Goal: Task Accomplishment & Management: Use online tool/utility

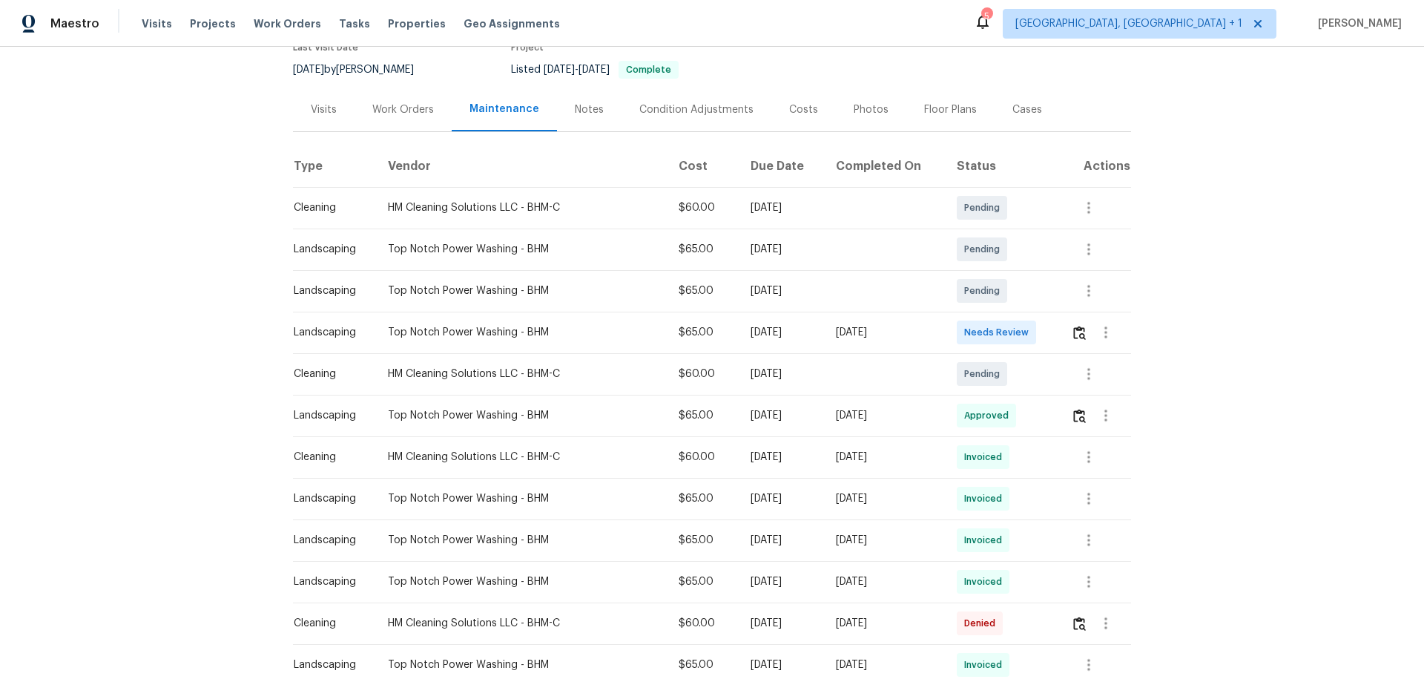
scroll to position [148, 0]
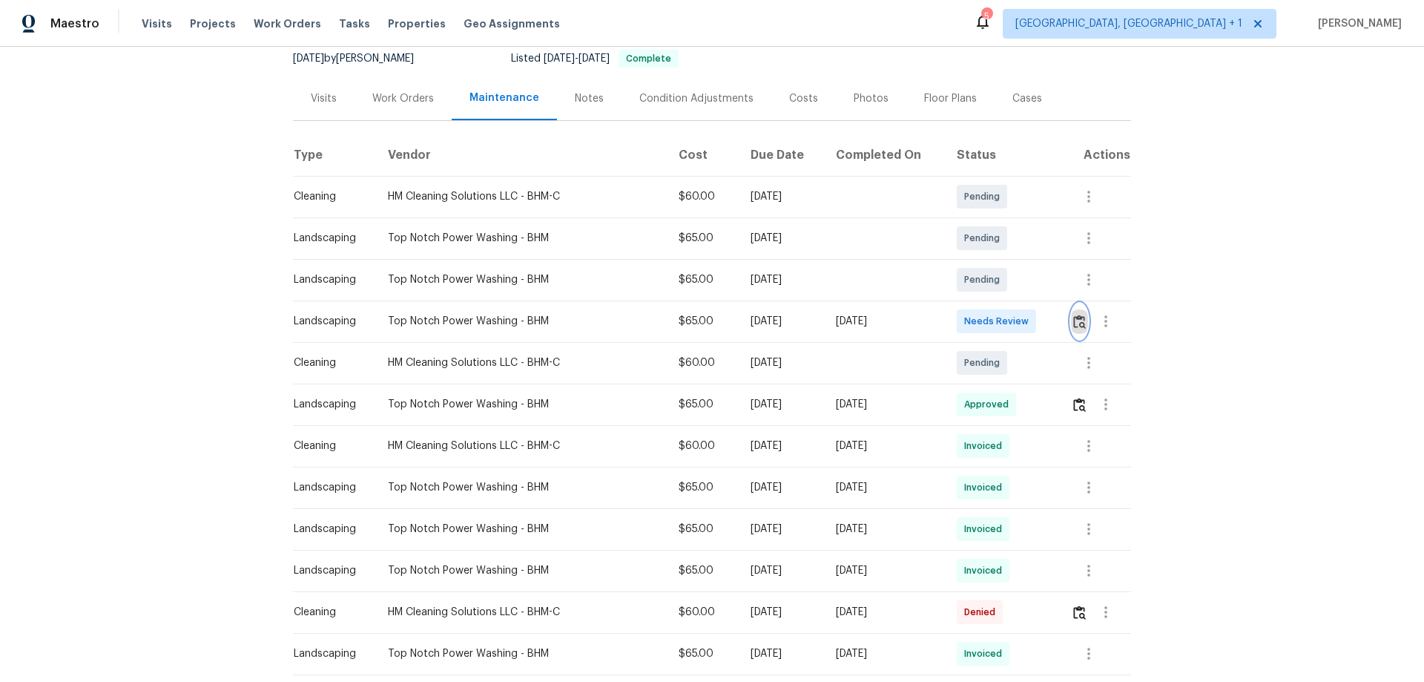
click at [1076, 317] on img "button" at bounding box center [1079, 321] width 13 height 14
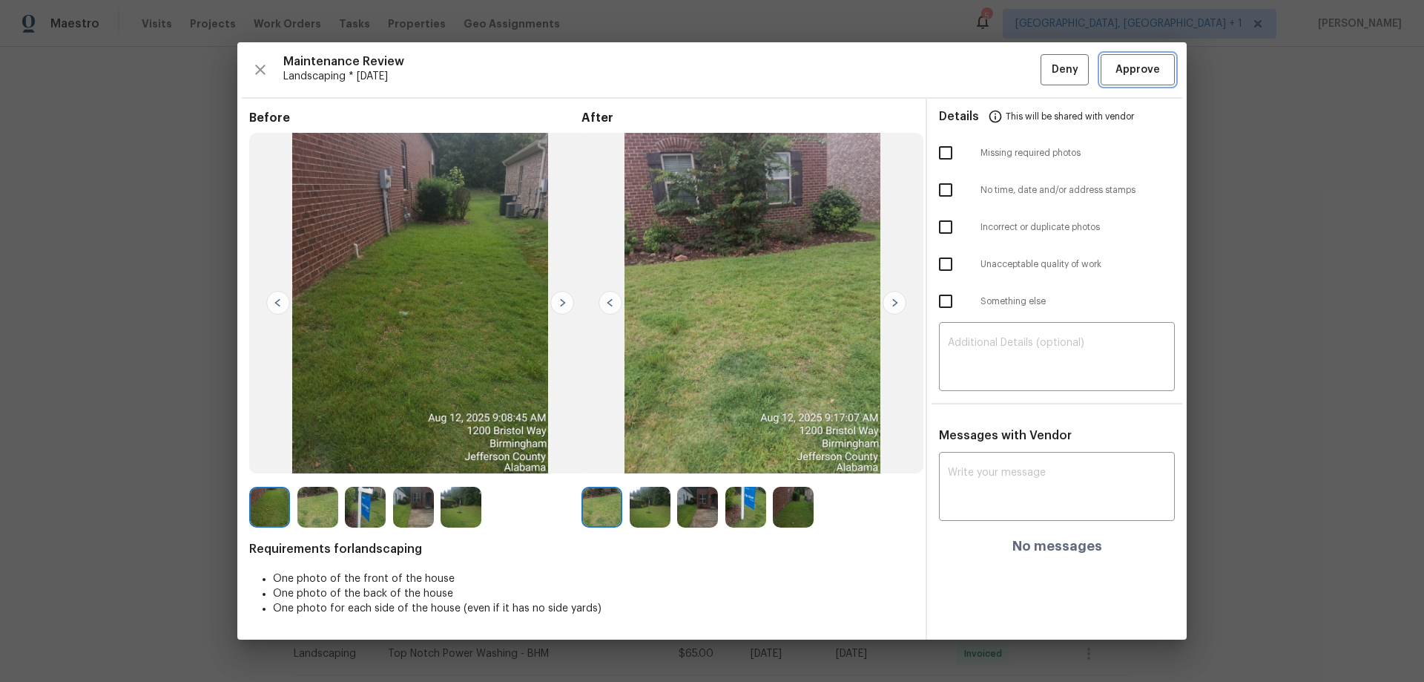
click at [1138, 65] on span "Approve" at bounding box center [1137, 70] width 44 height 19
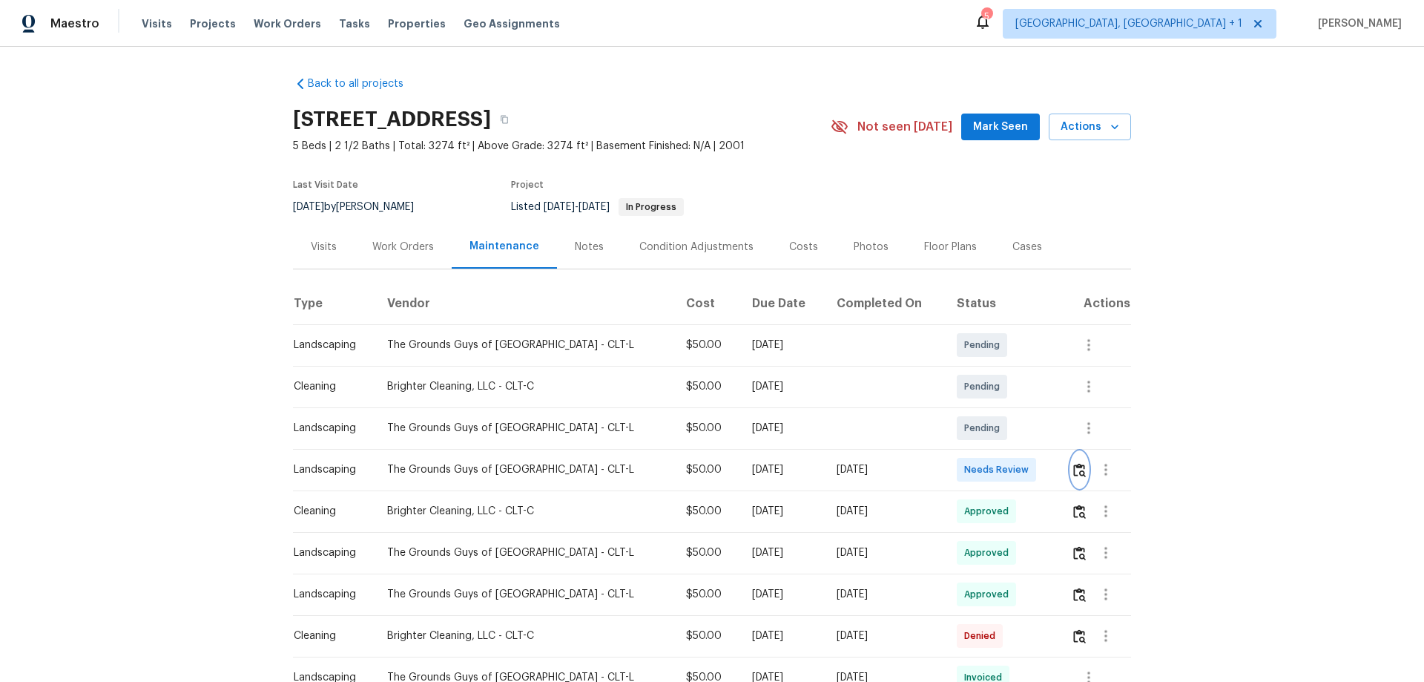
click at [1012, 449] on img "button" at bounding box center [1079, 470] width 13 height 14
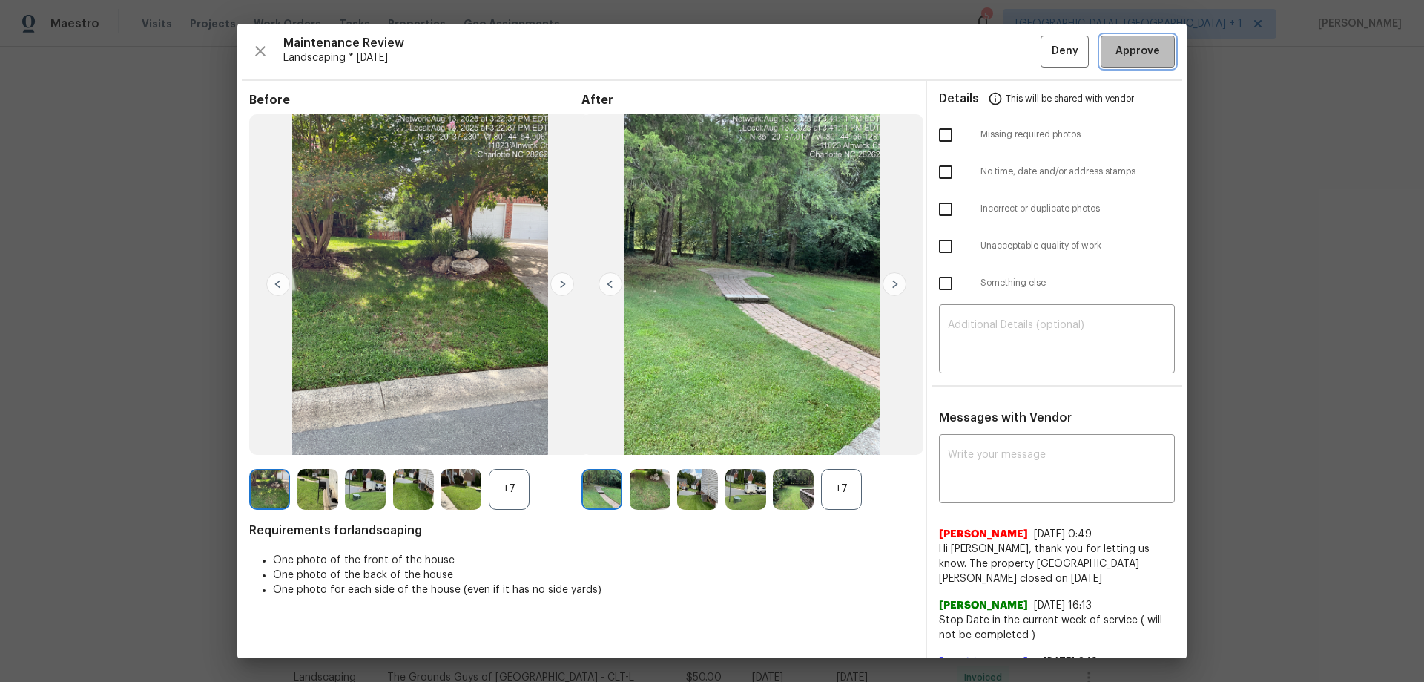
click at [1012, 65] on button "Approve" at bounding box center [1138, 52] width 74 height 32
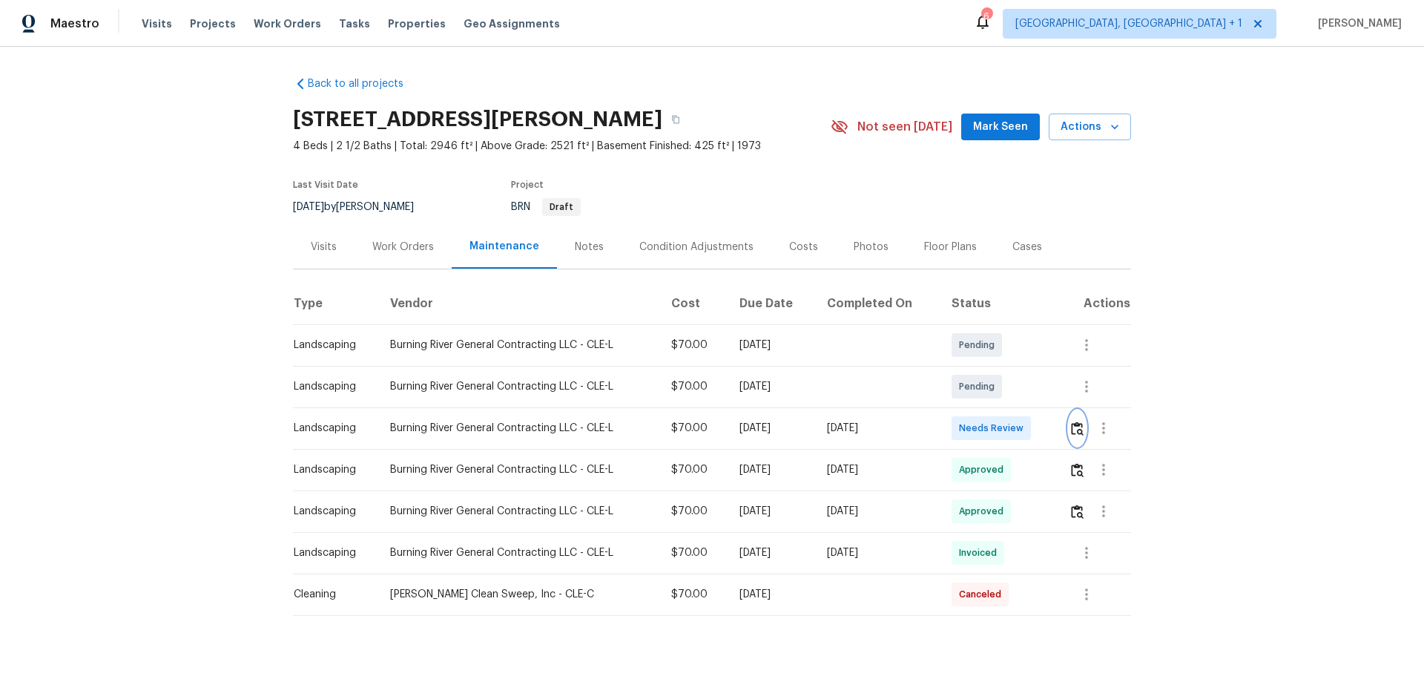
click at [1080, 432] on img "button" at bounding box center [1077, 428] width 13 height 14
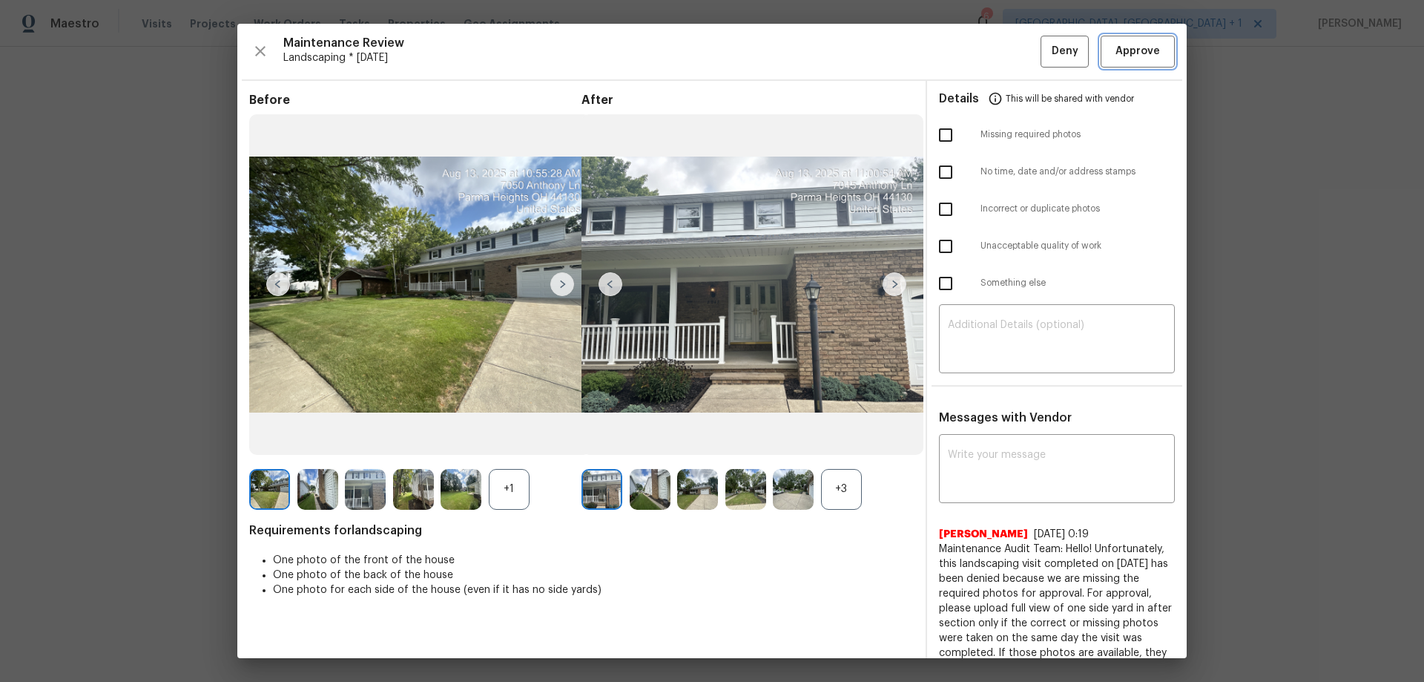
click at [1135, 49] on span "Approve" at bounding box center [1137, 51] width 44 height 19
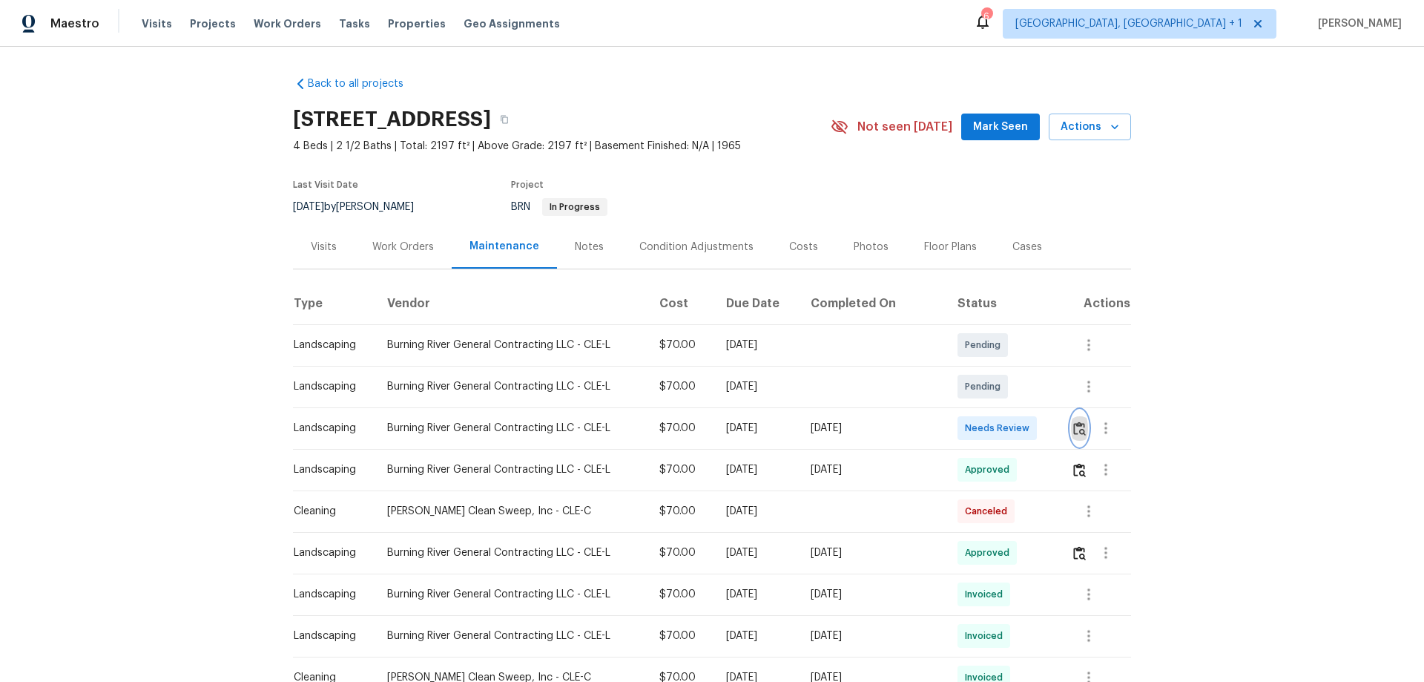
click at [1012, 430] on img "button" at bounding box center [1079, 428] width 13 height 14
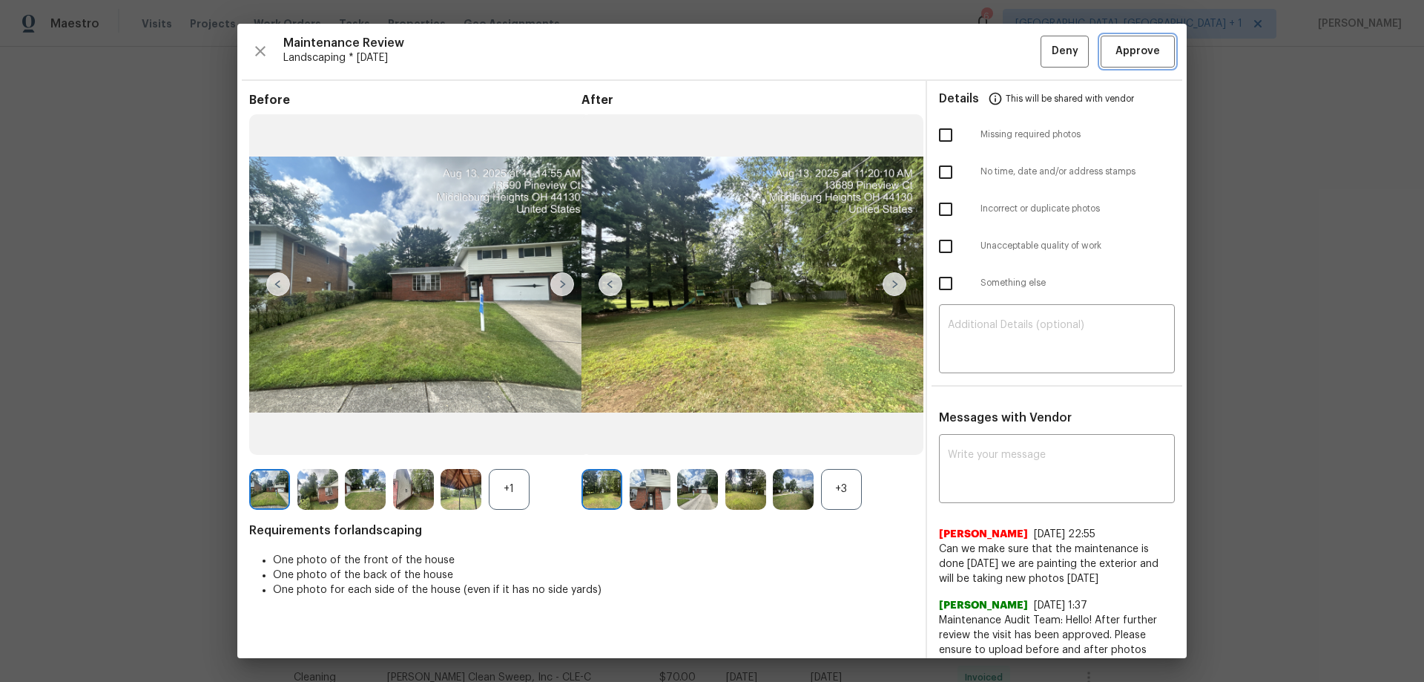
click at [1012, 60] on span "Approve" at bounding box center [1137, 51] width 44 height 19
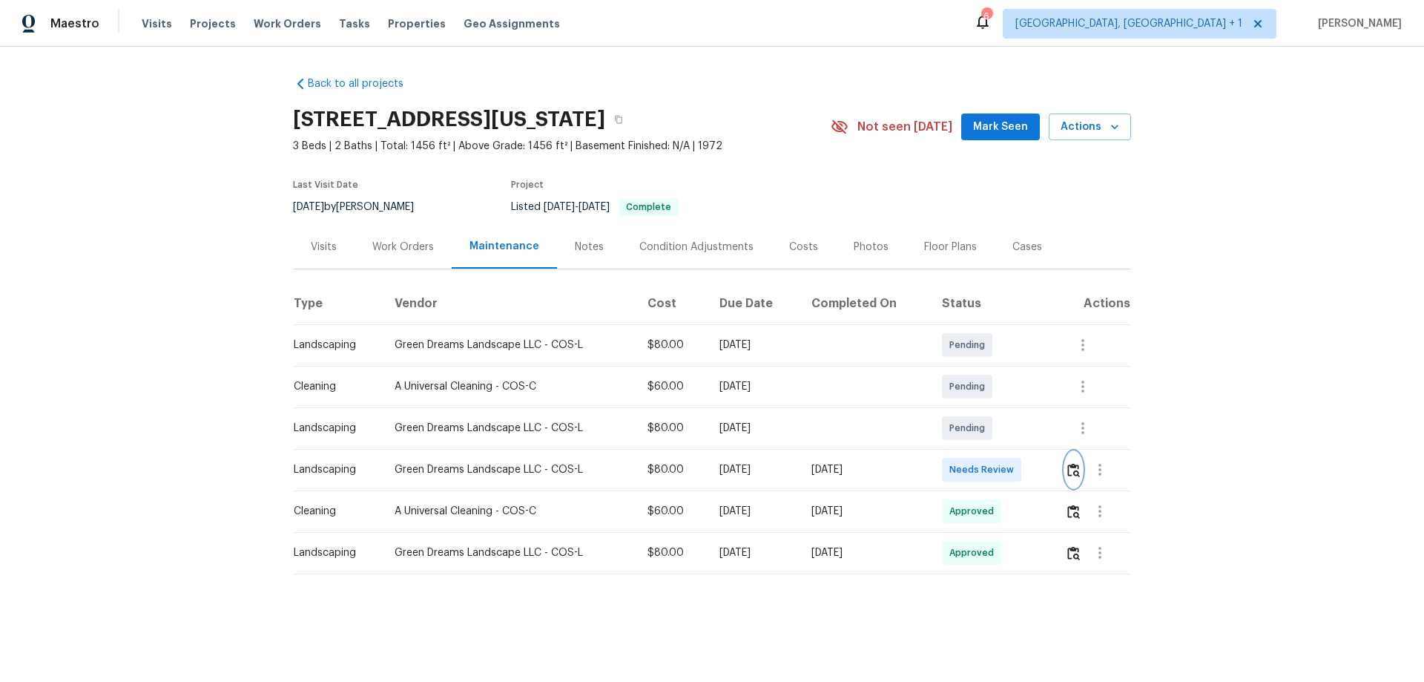
click at [1012, 449] on button "button" at bounding box center [1073, 470] width 17 height 36
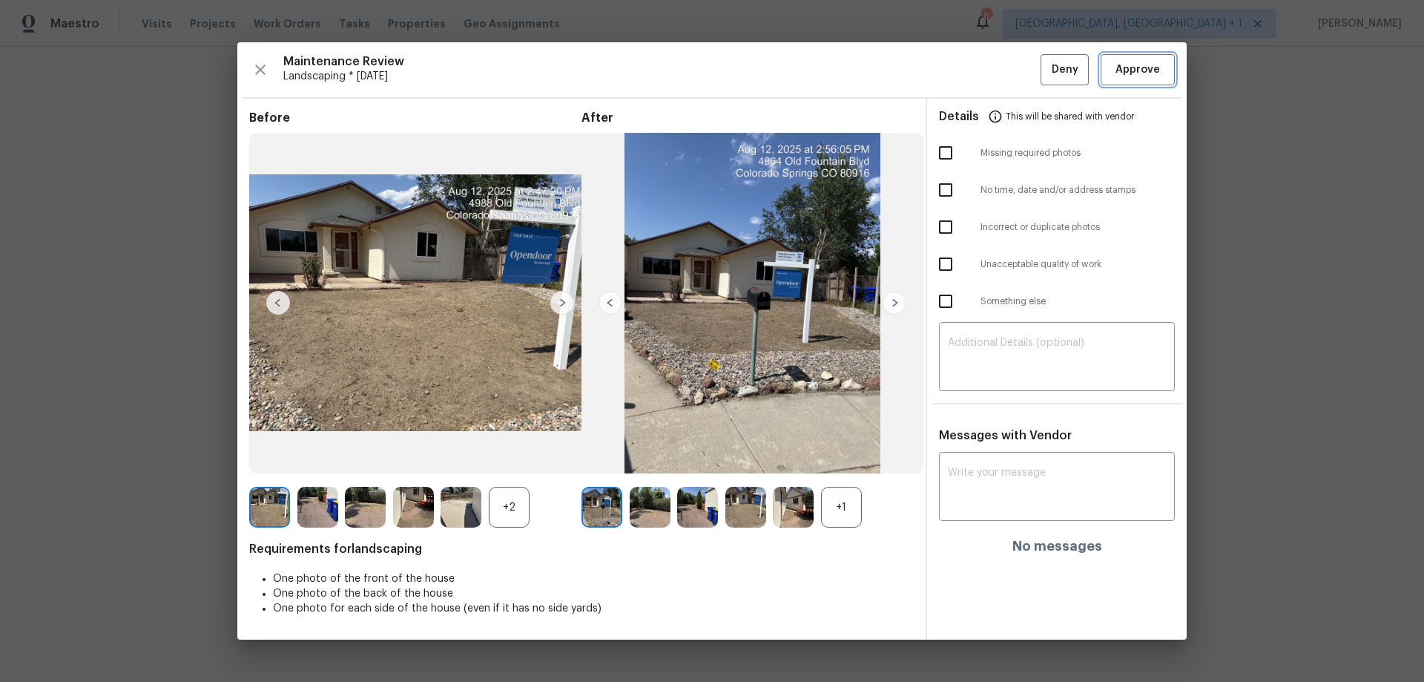
click at [1012, 61] on span "Approve" at bounding box center [1137, 70] width 44 height 19
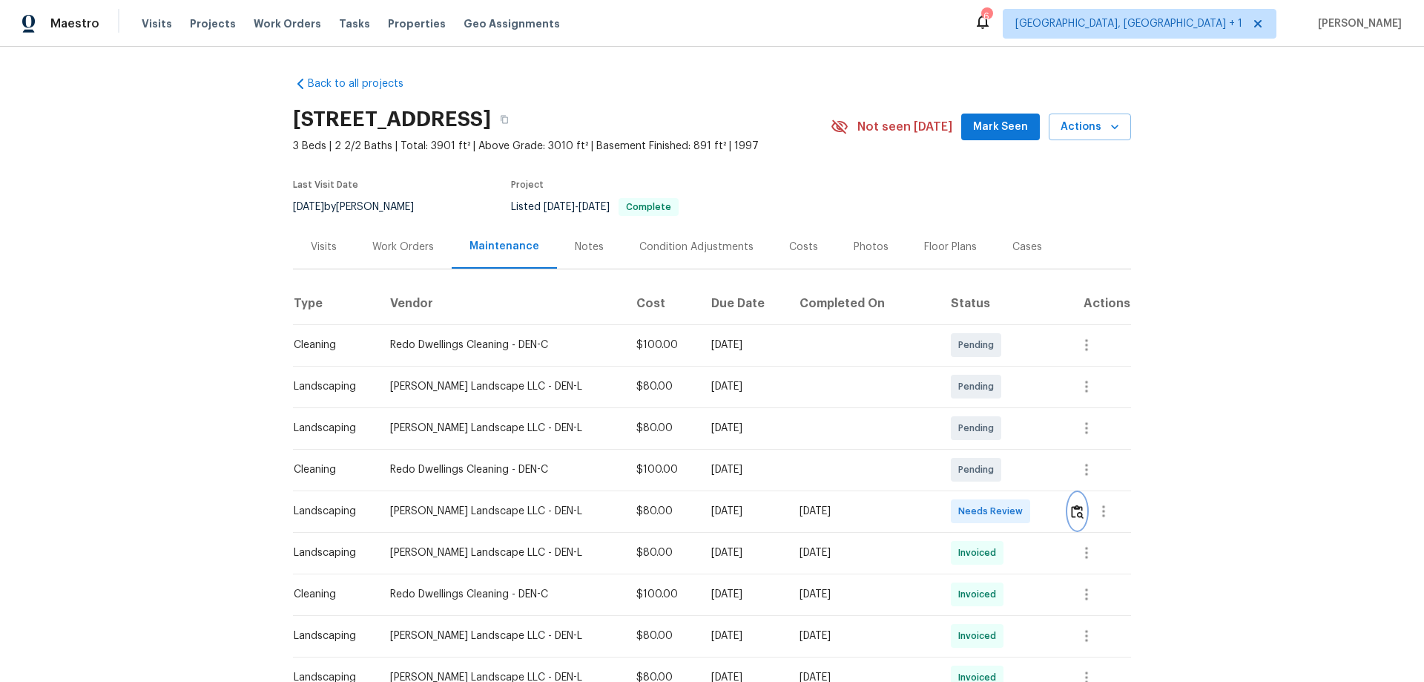
click at [1012, 449] on img "button" at bounding box center [1077, 511] width 13 height 14
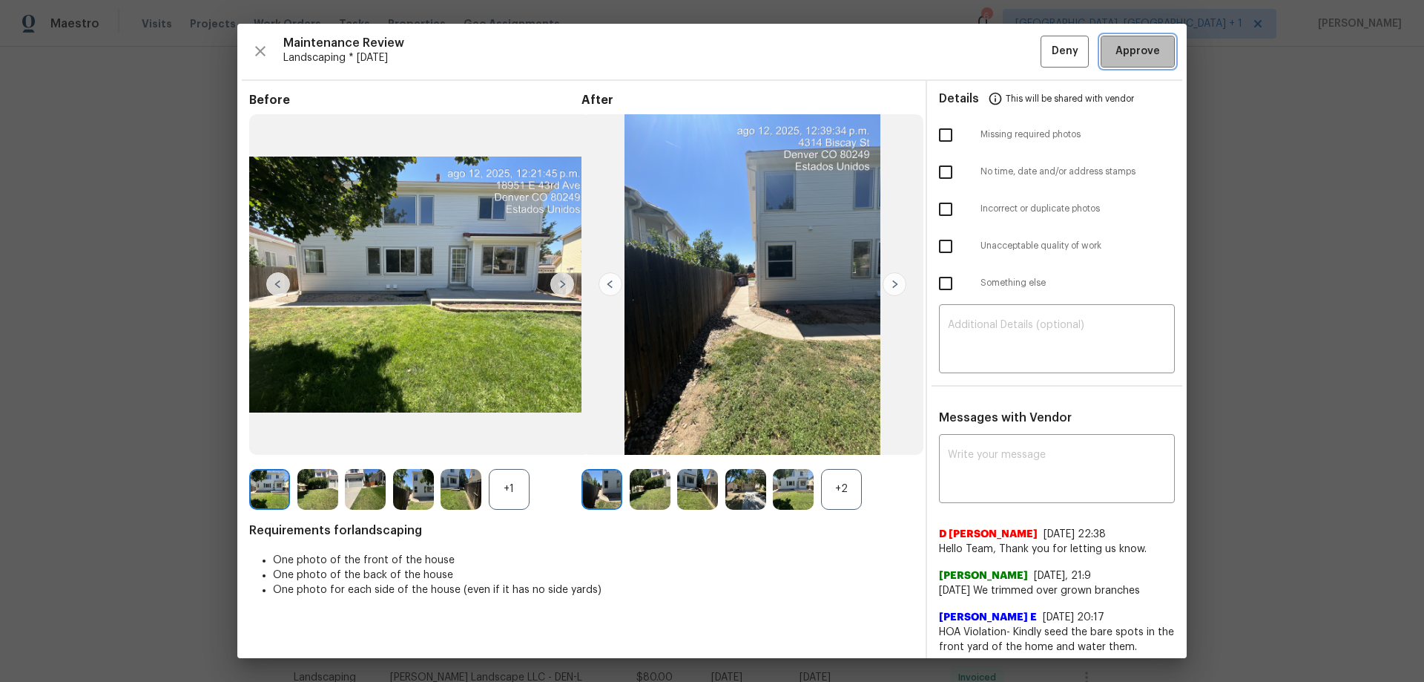
click at [1012, 41] on button "Approve" at bounding box center [1138, 52] width 74 height 32
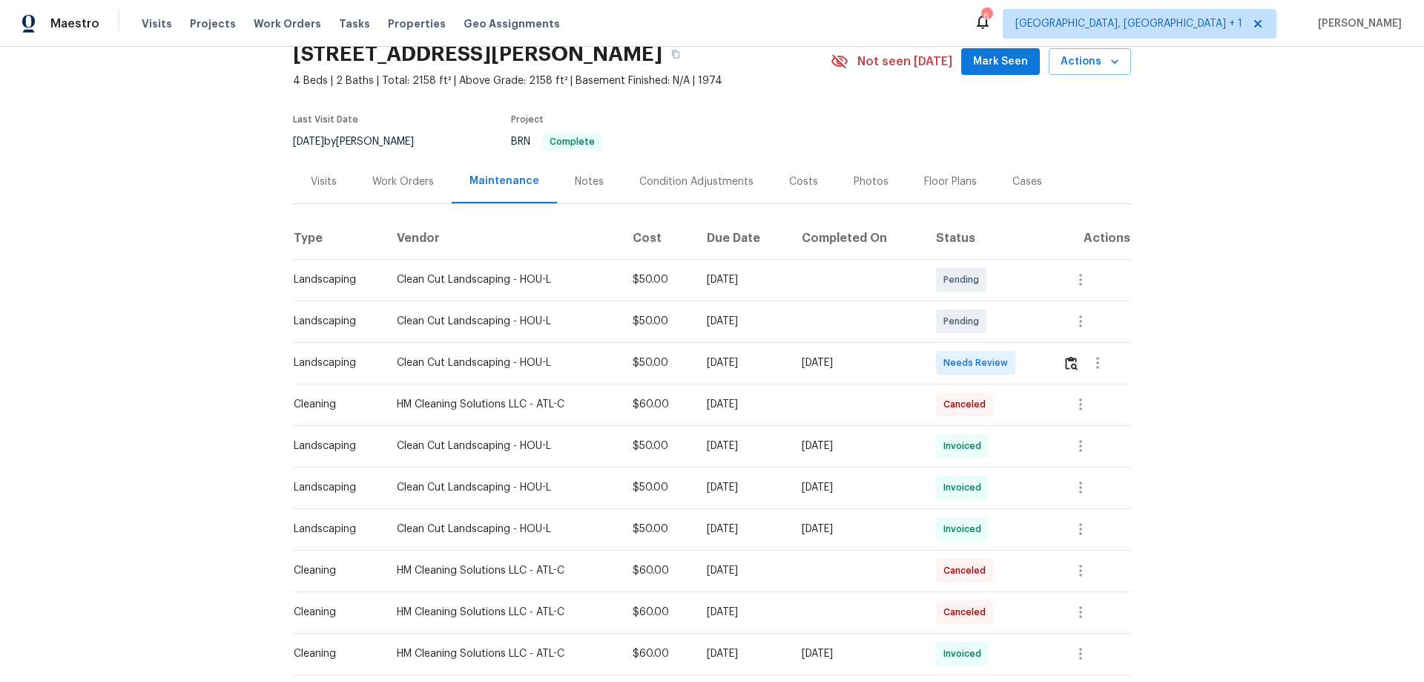
scroll to position [148, 0]
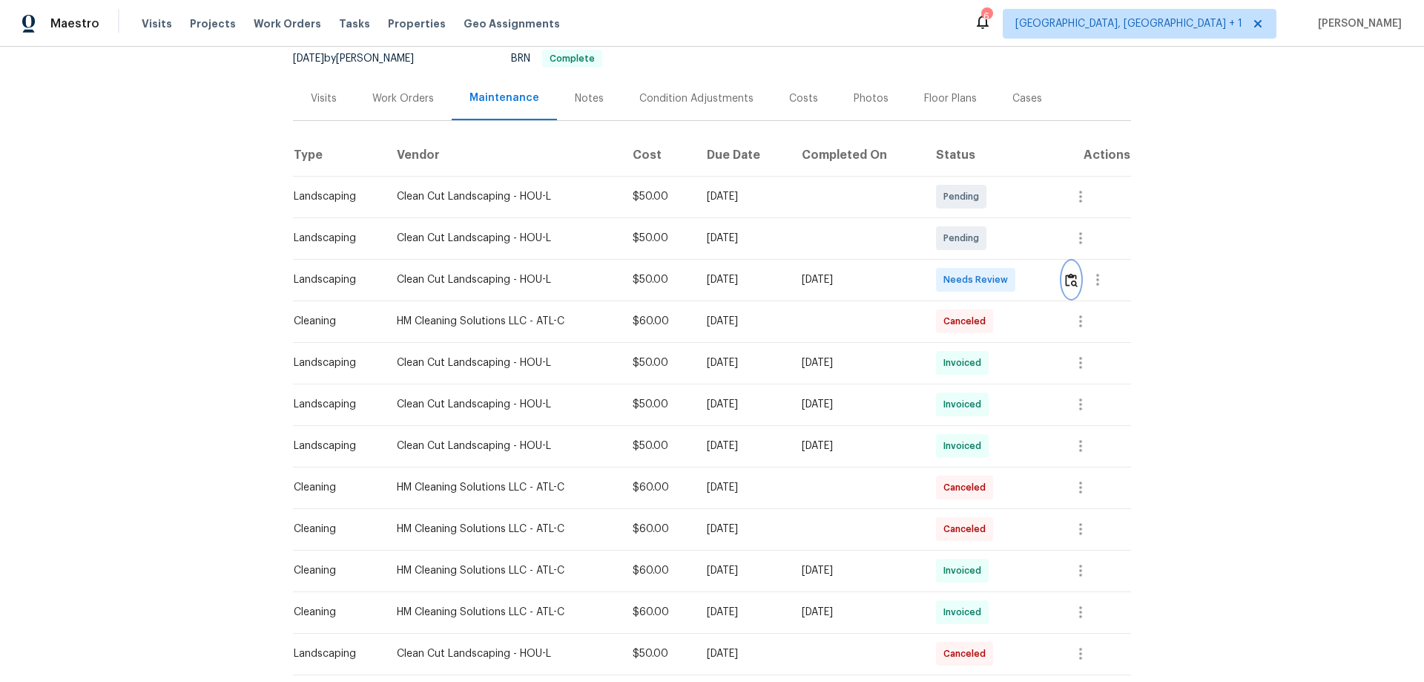
click at [1012, 265] on button "button" at bounding box center [1071, 280] width 17 height 36
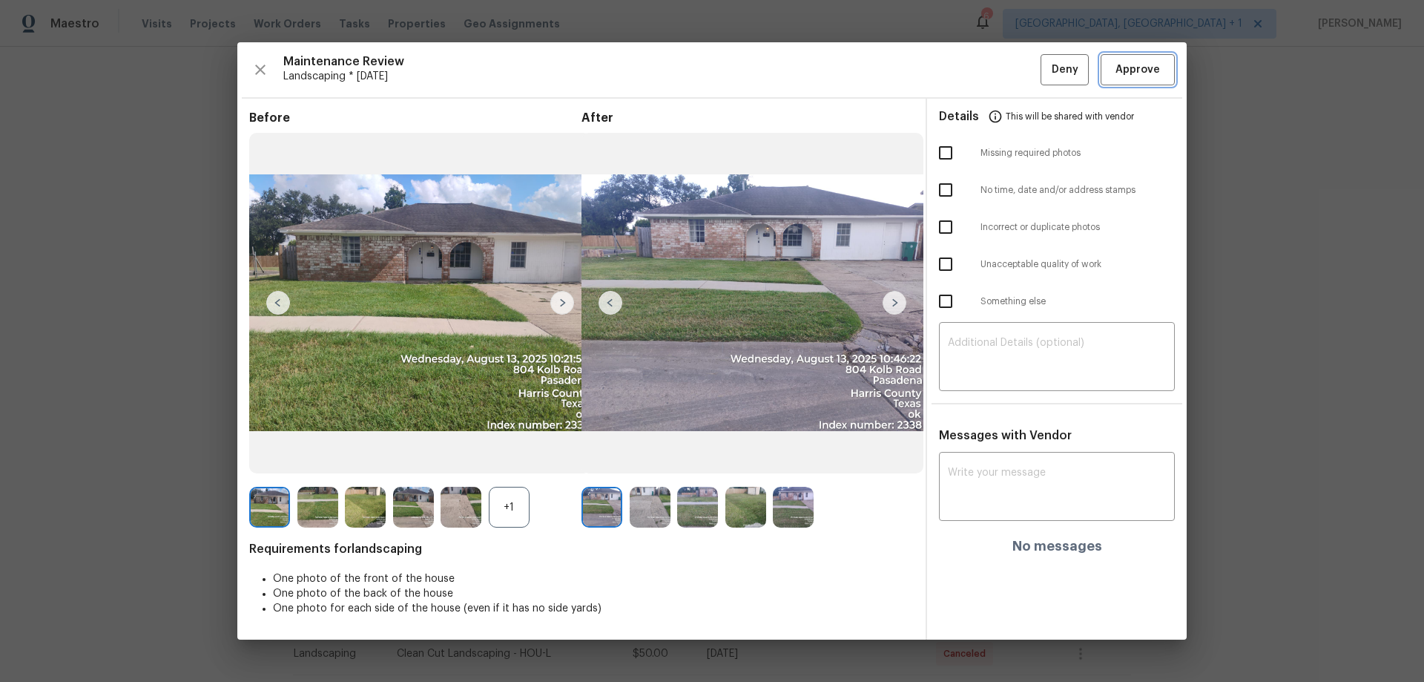
click at [1012, 59] on button "Approve" at bounding box center [1138, 70] width 74 height 32
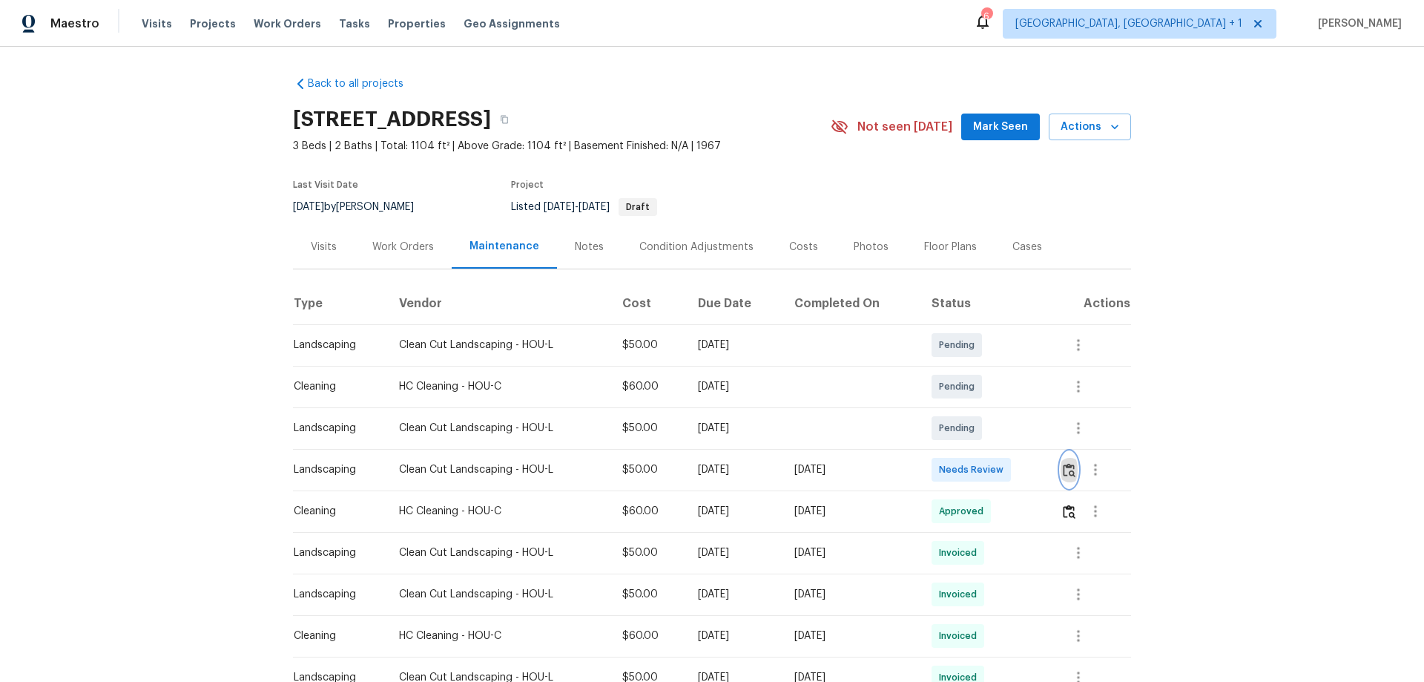
click at [1012, 449] on button "button" at bounding box center [1068, 470] width 17 height 36
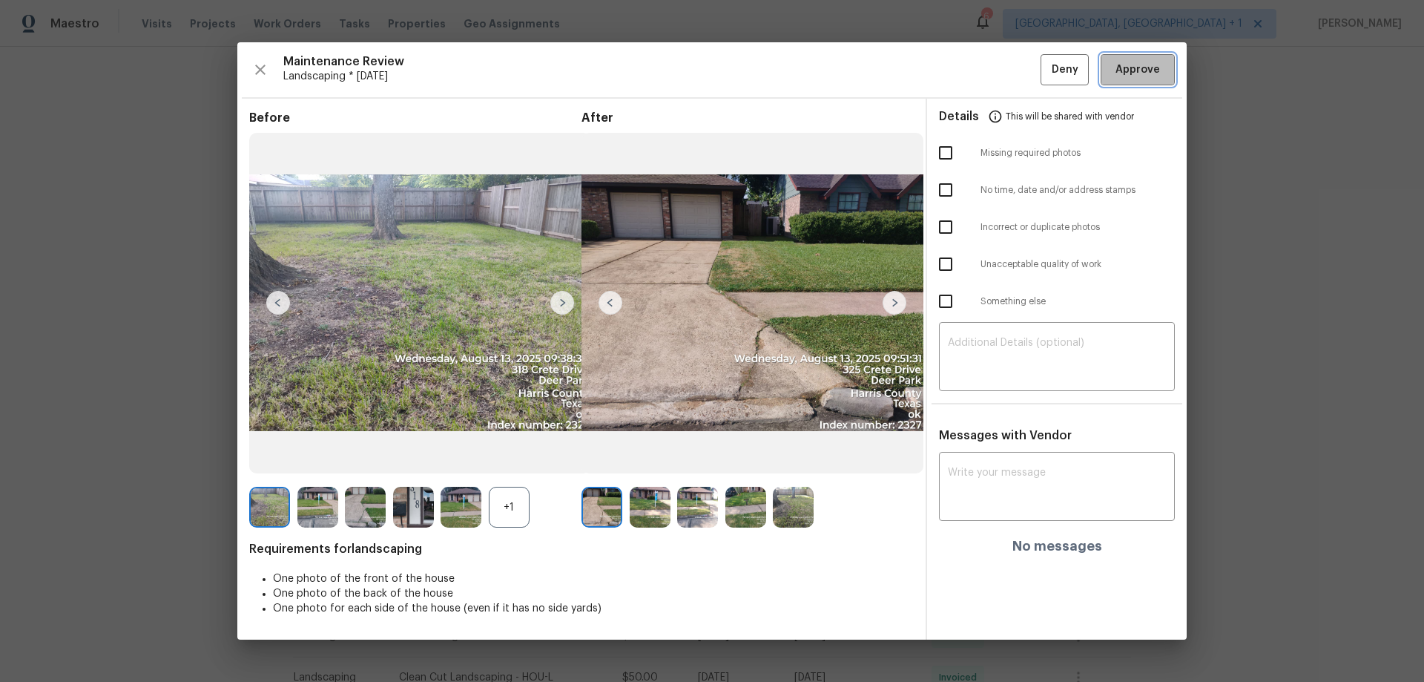
click at [1012, 61] on span "Approve" at bounding box center [1137, 70] width 44 height 19
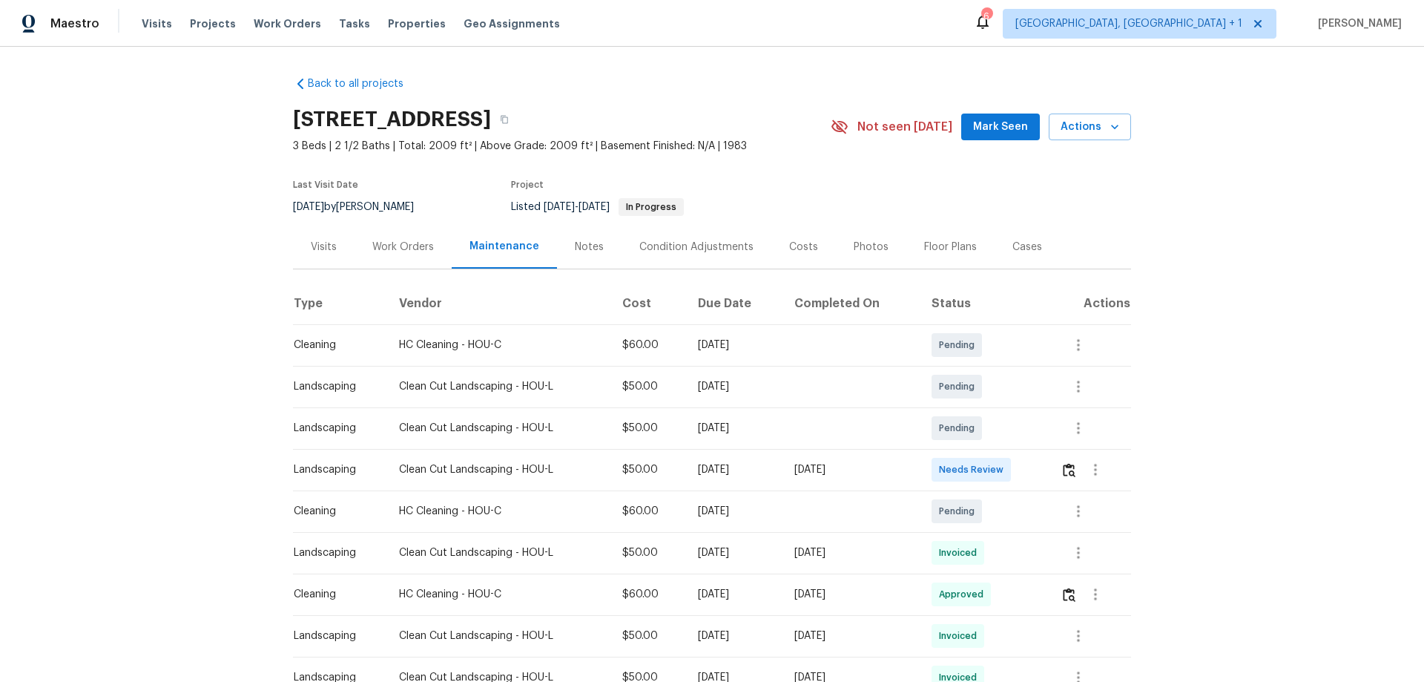
scroll to position [74, 0]
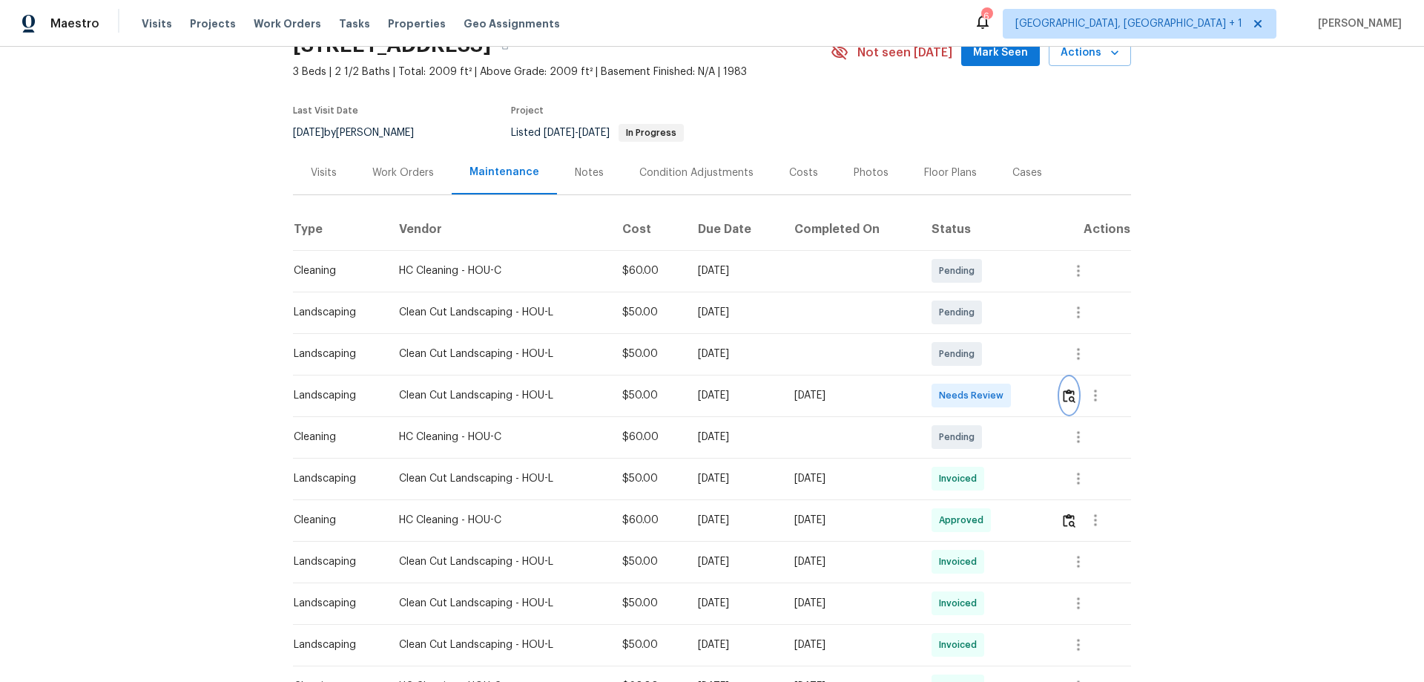
click at [1068, 389] on img "button" at bounding box center [1069, 396] width 13 height 14
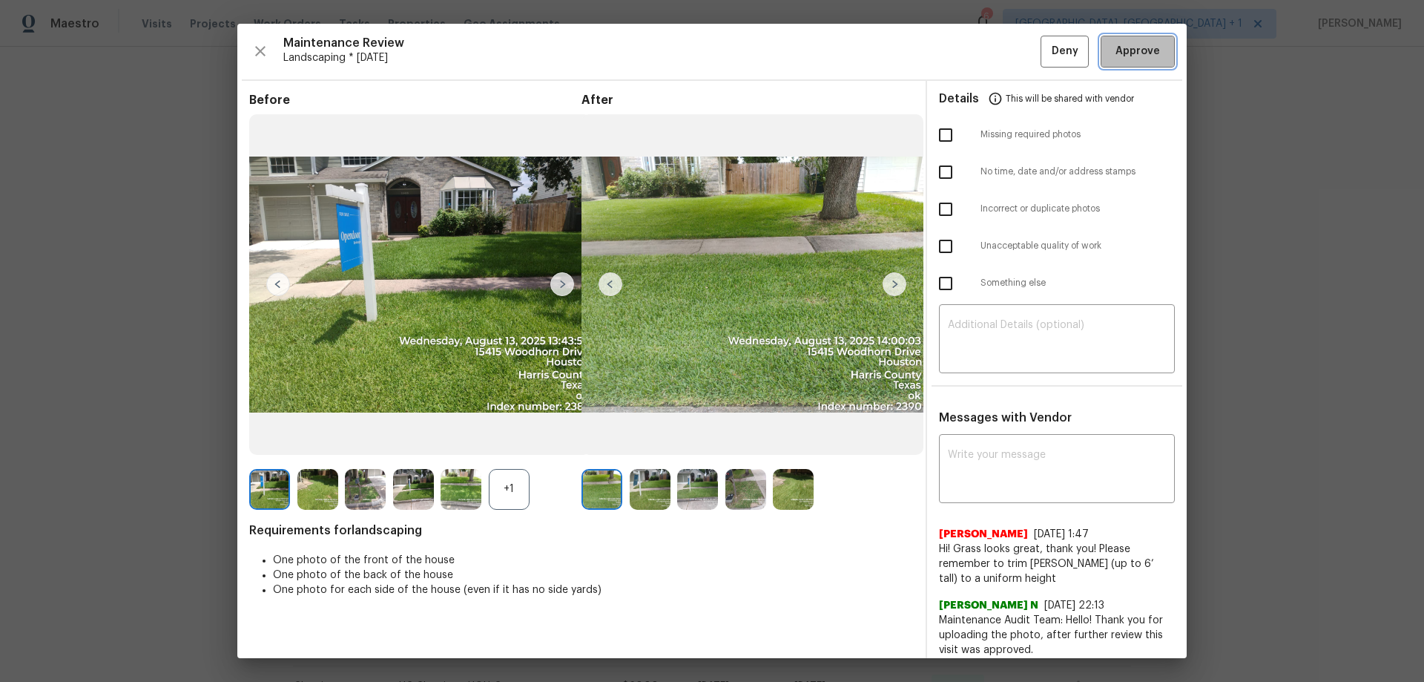
click at [1131, 42] on span "Approve" at bounding box center [1137, 51] width 44 height 19
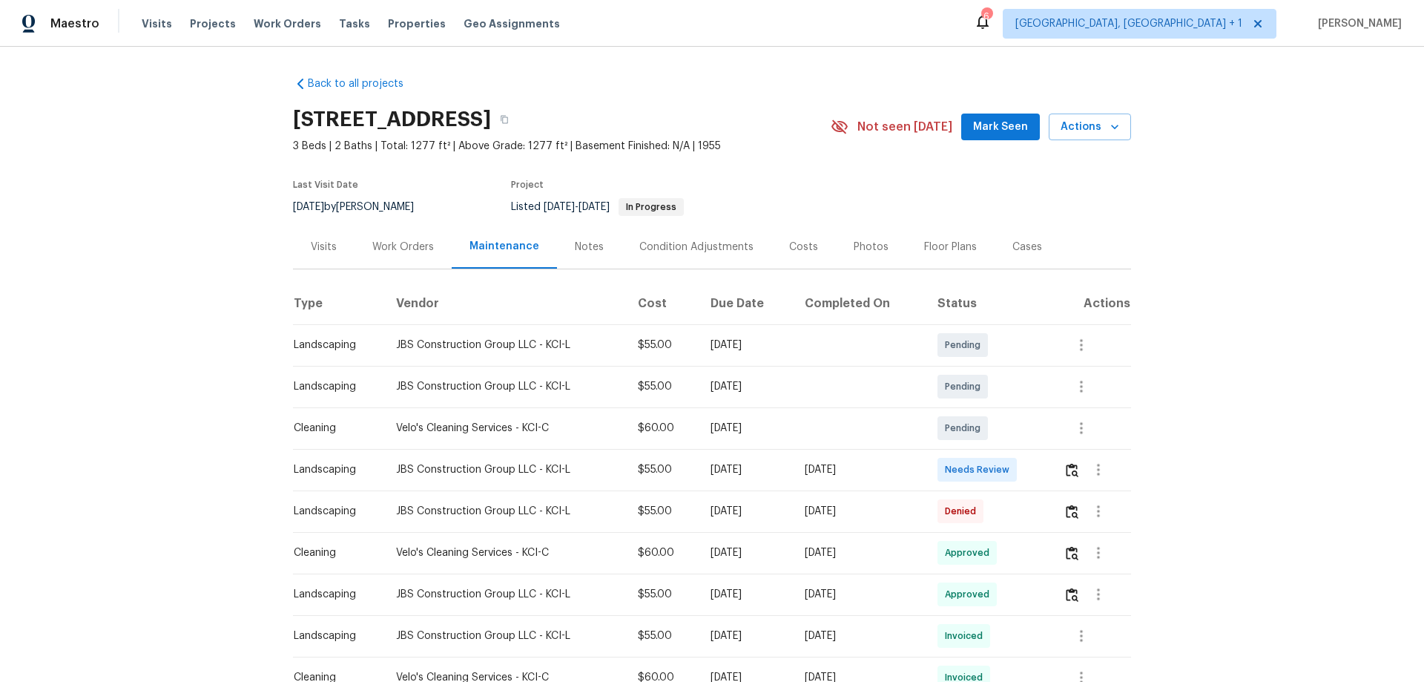
click at [1012, 449] on td at bounding box center [1091, 470] width 79 height 42
click at [1012, 449] on img "button" at bounding box center [1072, 470] width 13 height 14
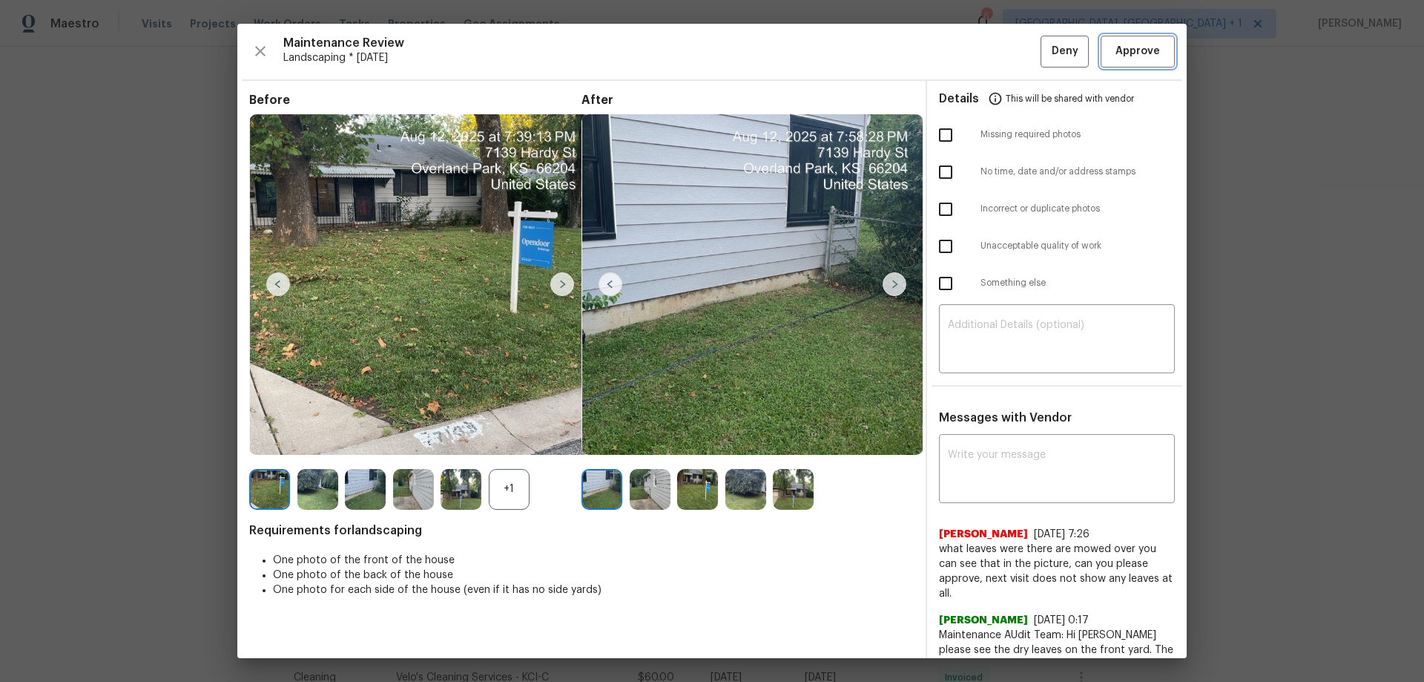
click at [1012, 43] on span "Approve" at bounding box center [1137, 51] width 44 height 19
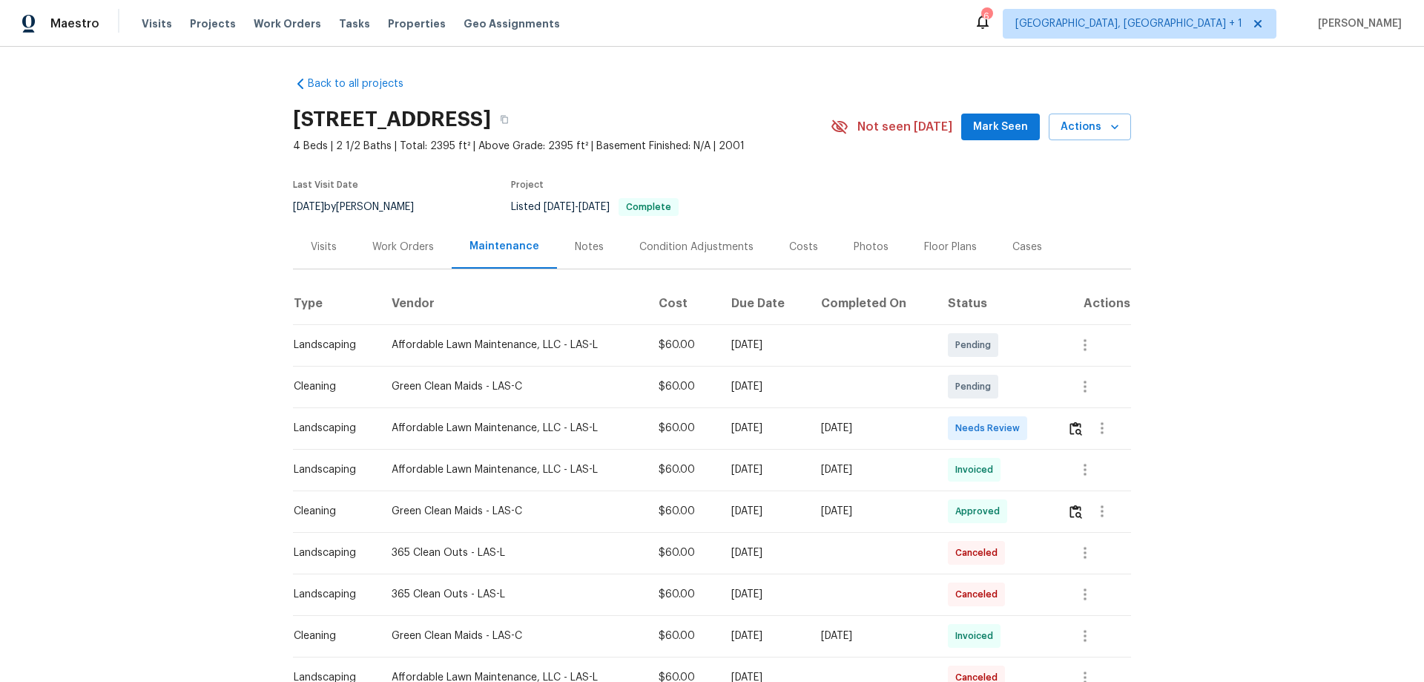
scroll to position [148, 0]
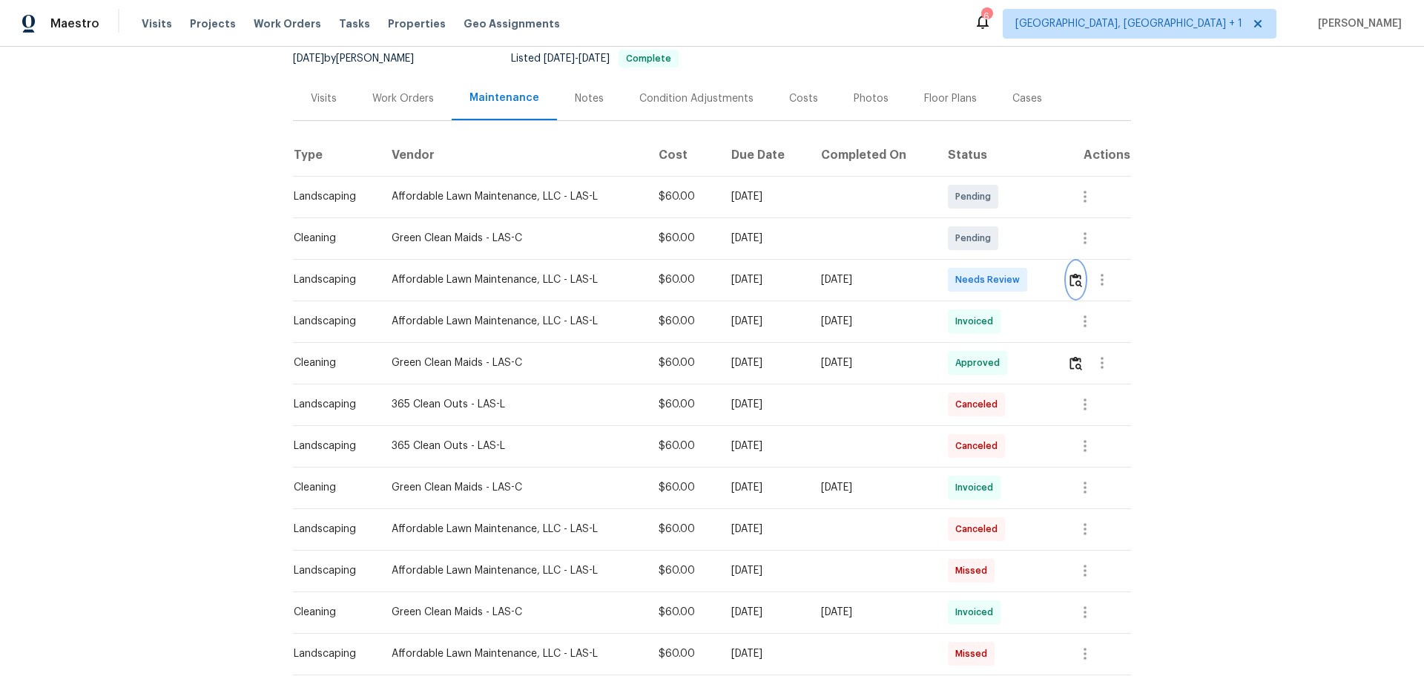
click at [1012, 283] on img "button" at bounding box center [1075, 280] width 13 height 14
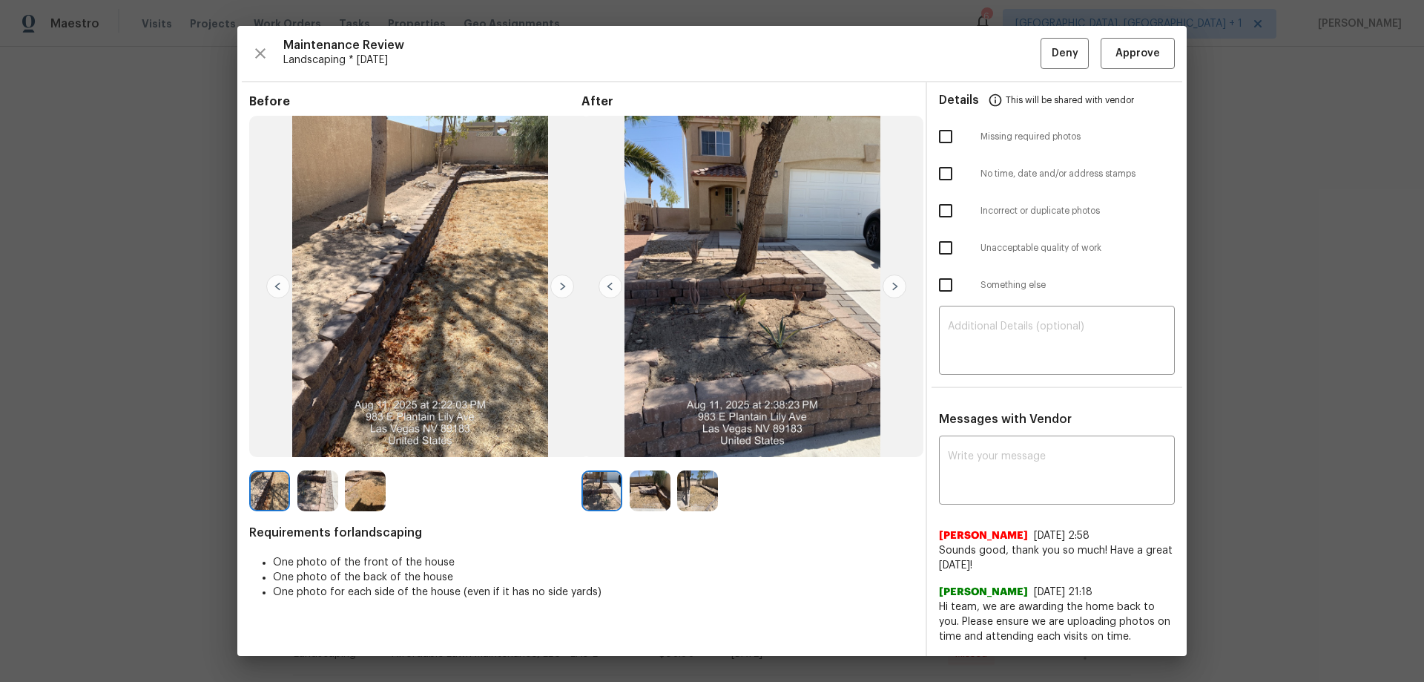
click at [1012, 36] on div "Maintenance Review Landscaping * [DATE] Deny Approve Before After Requirements …" at bounding box center [711, 341] width 949 height 630
click at [1012, 42] on button "Approve" at bounding box center [1138, 54] width 74 height 32
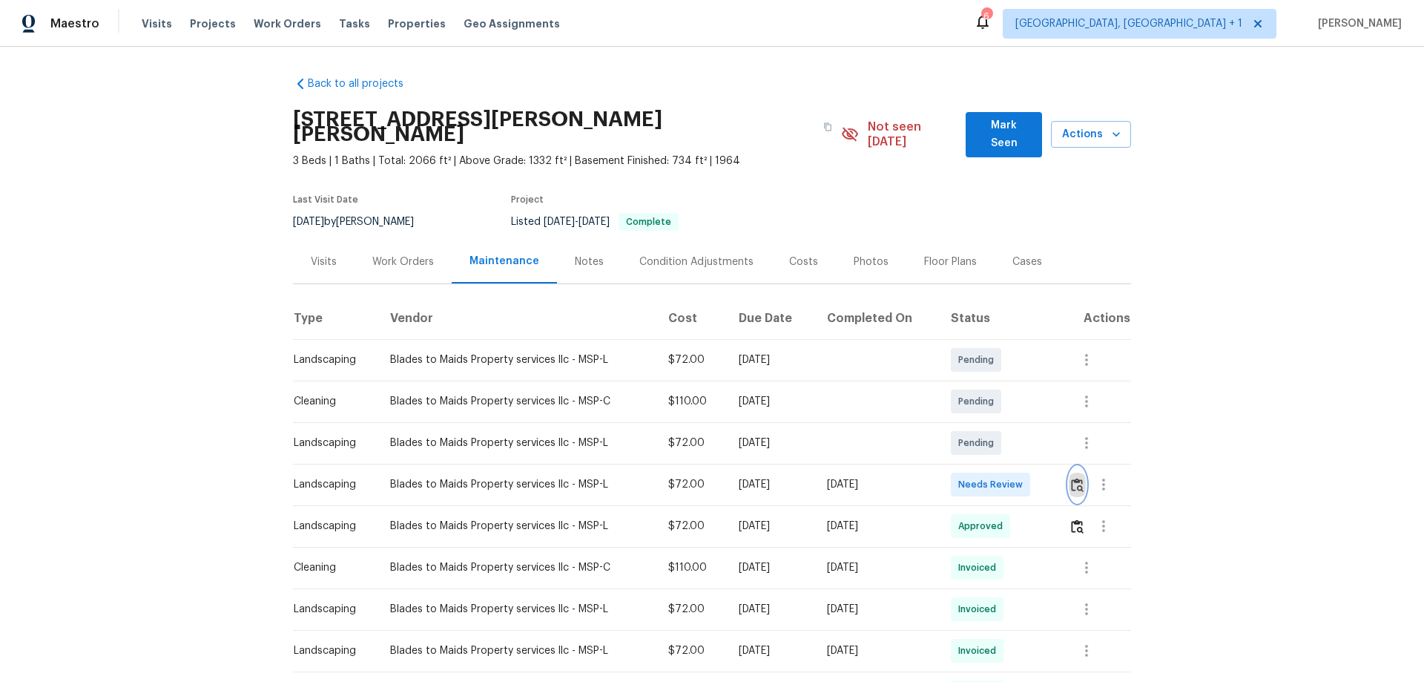
click at [1012, 449] on img "button" at bounding box center [1077, 485] width 13 height 14
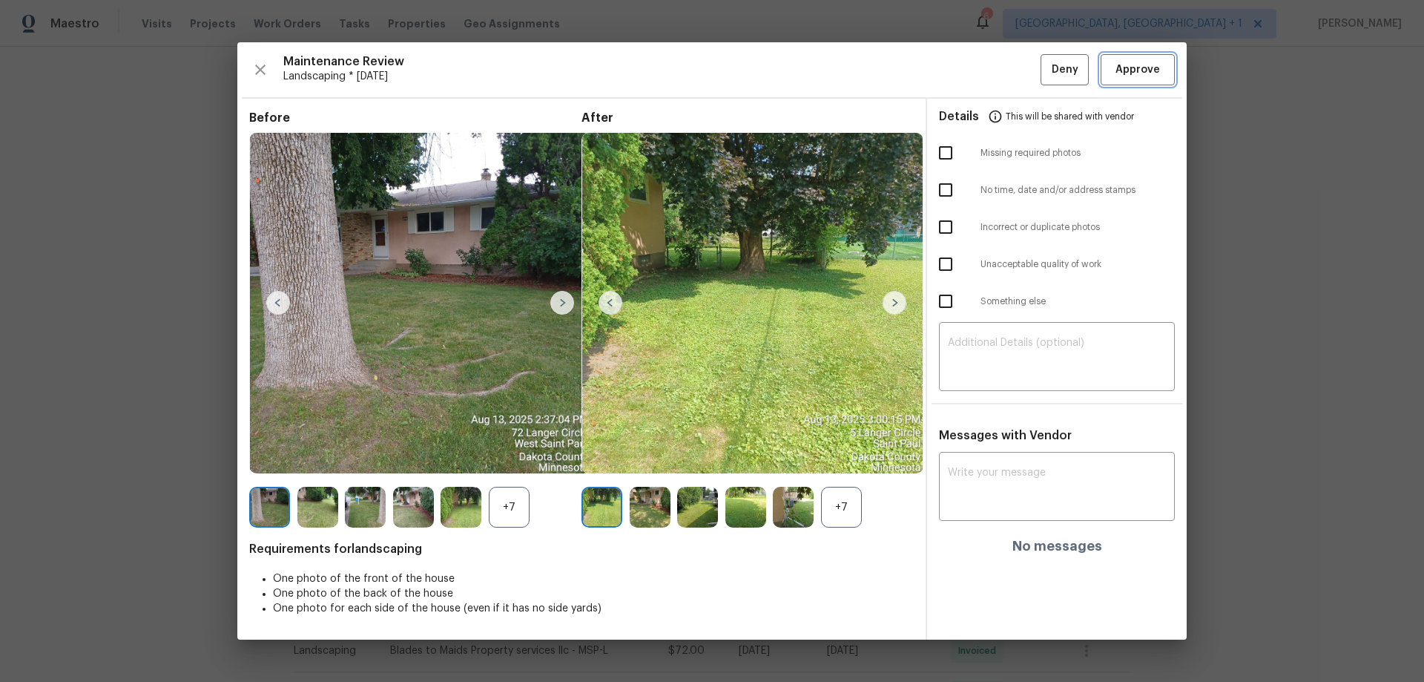
click at [1012, 76] on span "Approve" at bounding box center [1137, 70] width 44 height 19
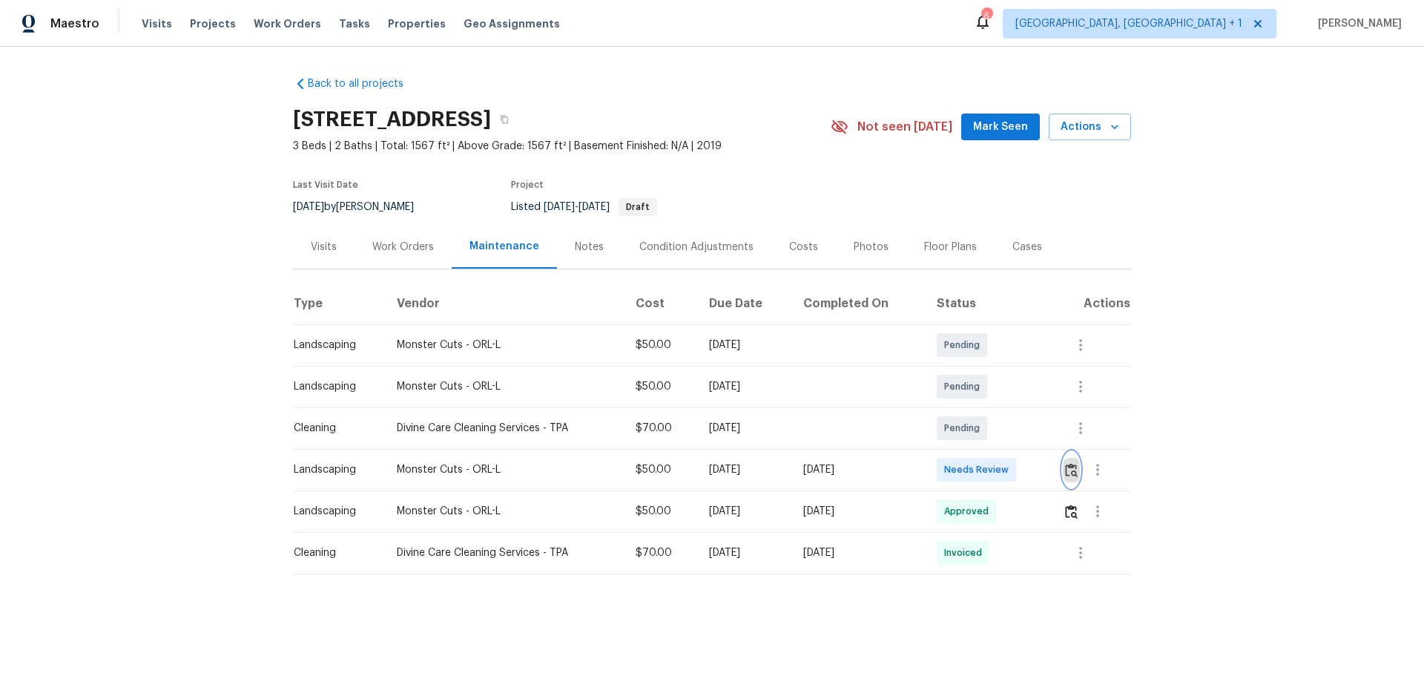
click at [1012, 449] on img "button" at bounding box center [1071, 470] width 13 height 14
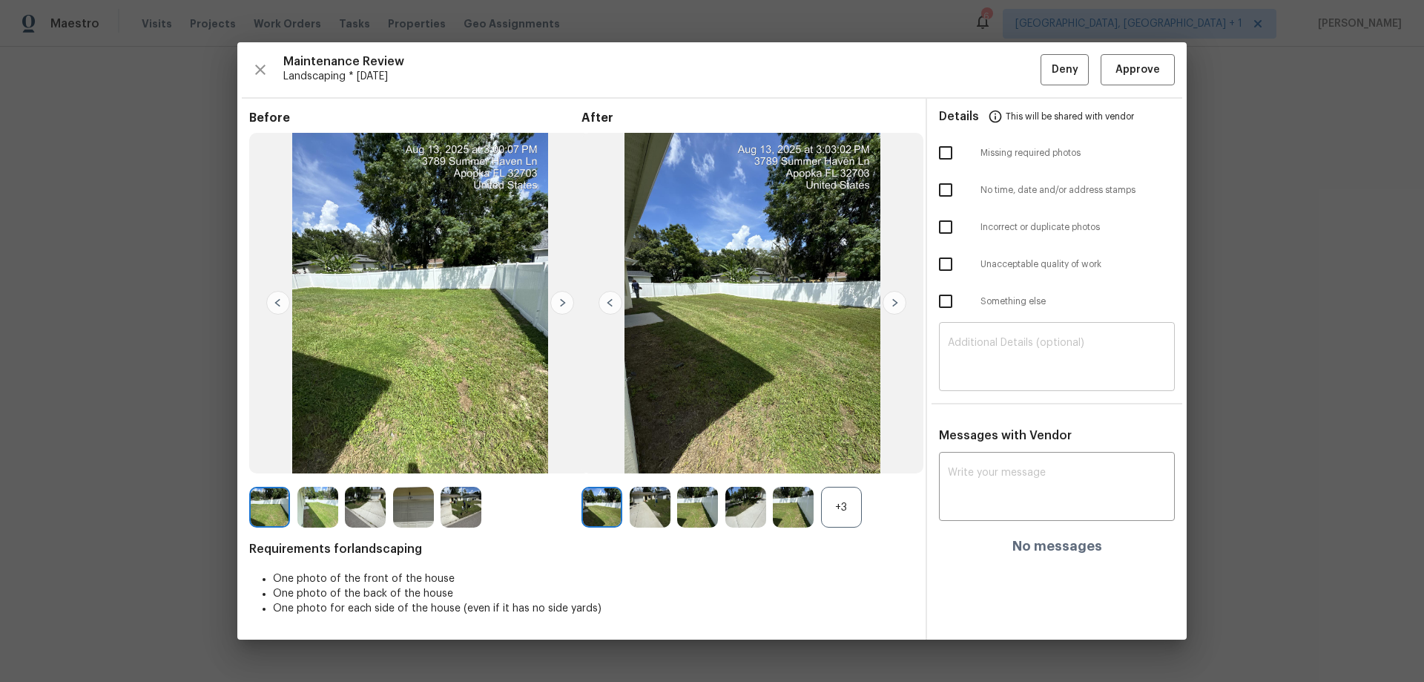
click at [967, 357] on textarea at bounding box center [1057, 358] width 218 height 42
paste textarea "Maintenance Audit Team: Hello! Unfortunately, this landscaping visit completed …"
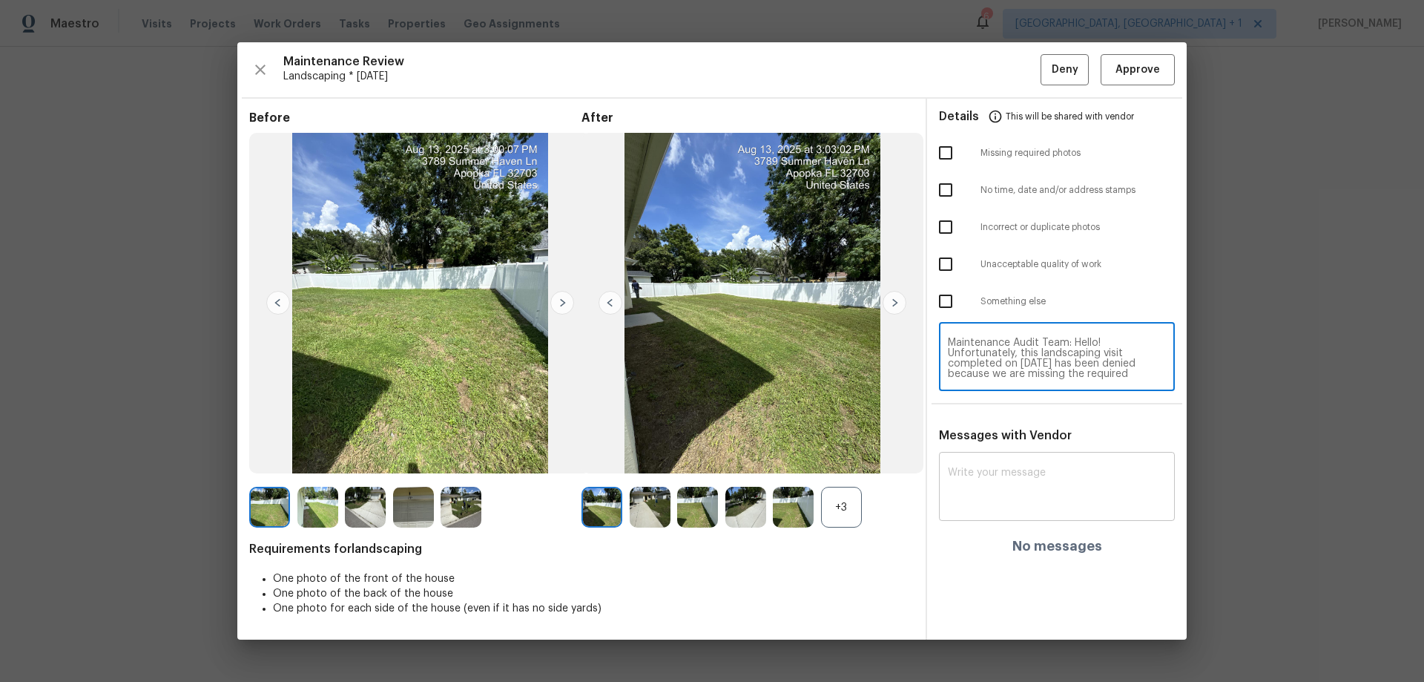
scroll to position [145, 0]
type textarea "Maintenance Audit Team: Hello! Unfortunately, this landscaping visit completed …"
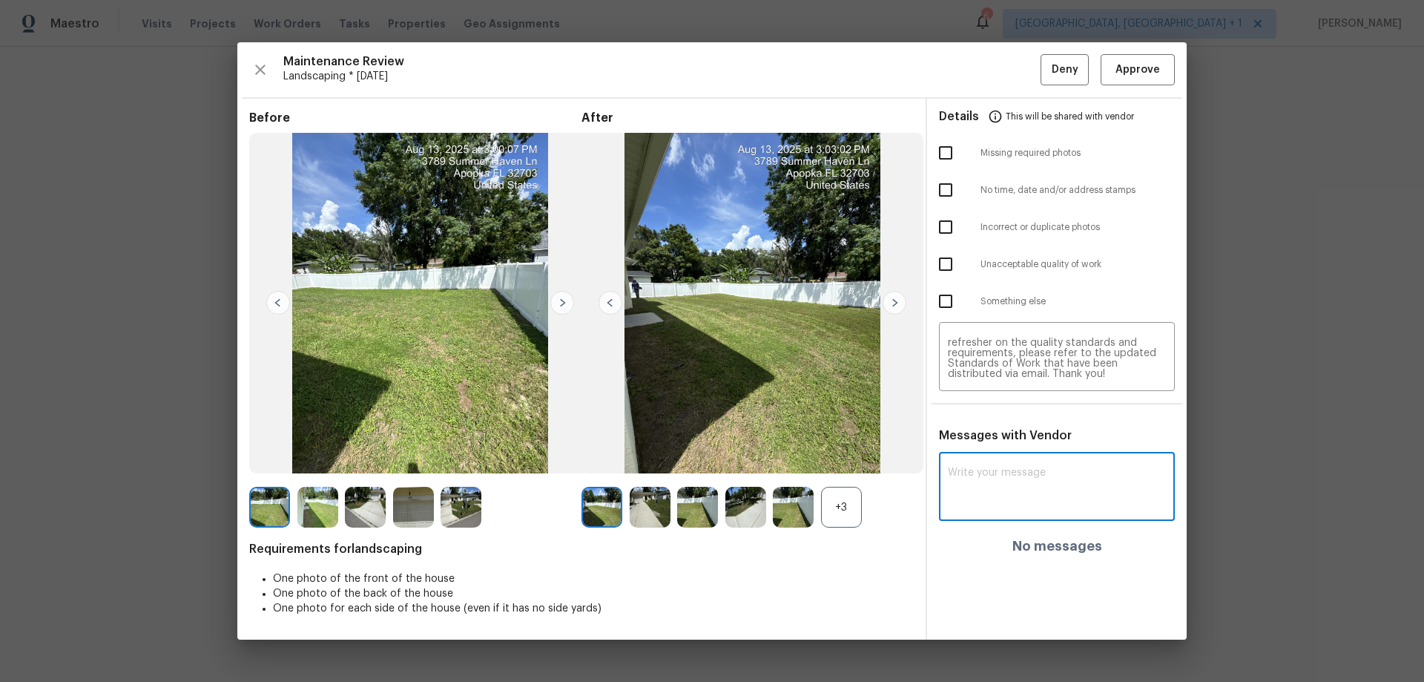
click at [988, 449] on textarea at bounding box center [1057, 488] width 218 height 42
paste textarea "Maintenance Audit Team: Hello! Unfortunately, this landscaping visit completed …"
type textarea "Maintenance Audit Team: Hello! Unfortunately, this landscaping visit completed …"
click at [955, 151] on input "checkbox" at bounding box center [945, 152] width 31 height 31
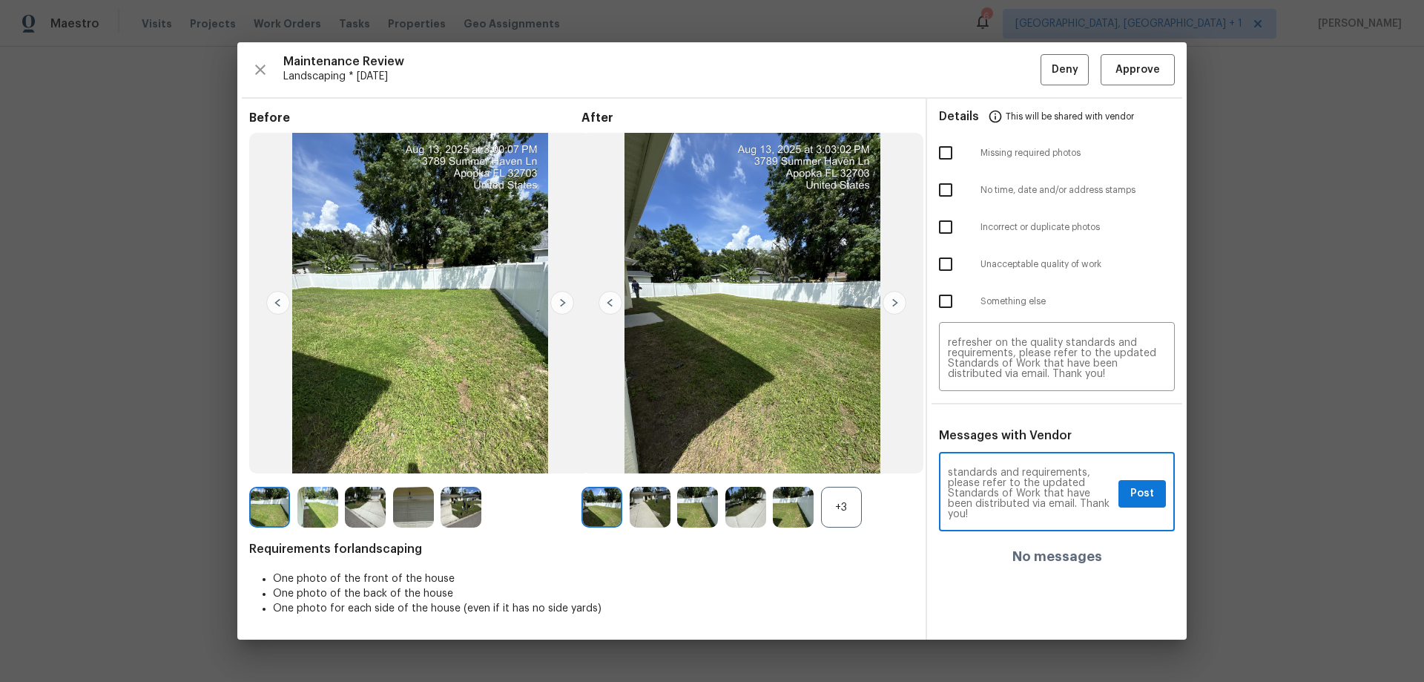
checkbox input "true"
click at [1012, 449] on span "Post" at bounding box center [1142, 493] width 24 height 19
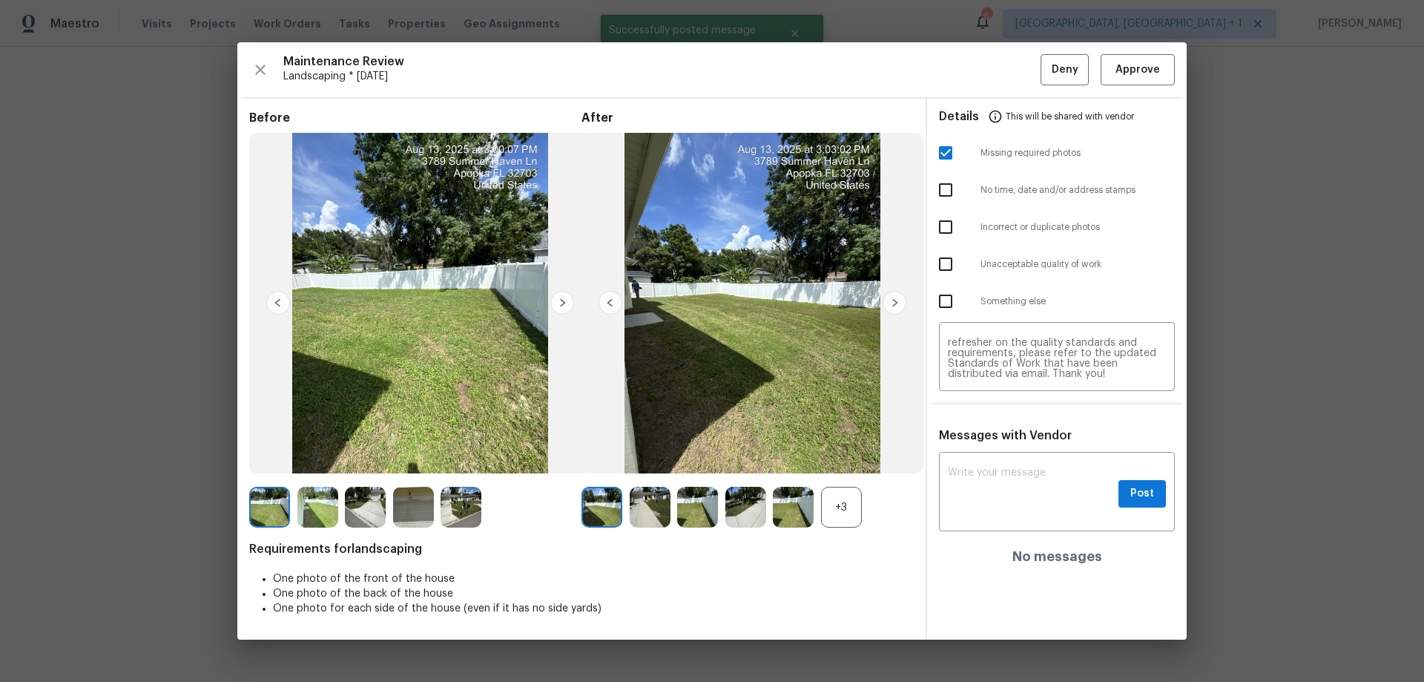
scroll to position [0, 0]
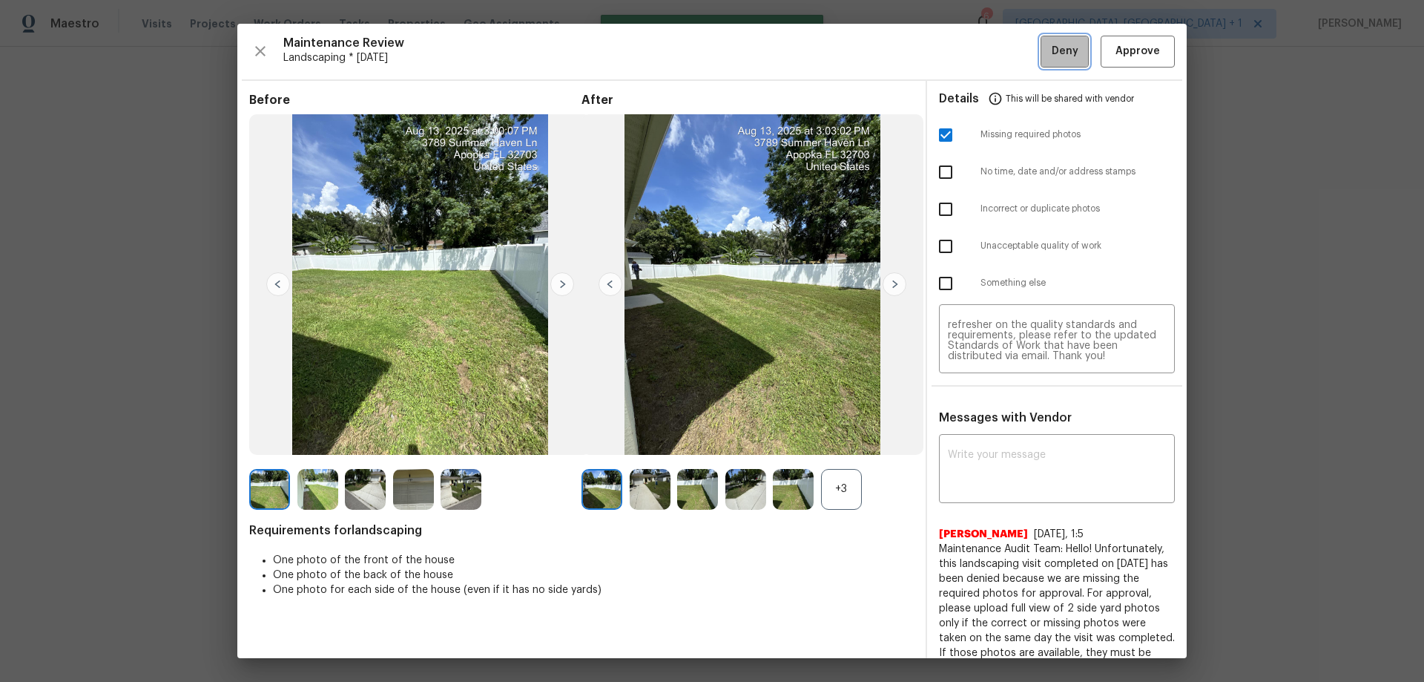
click at [1012, 62] on button "Deny" at bounding box center [1064, 52] width 48 height 32
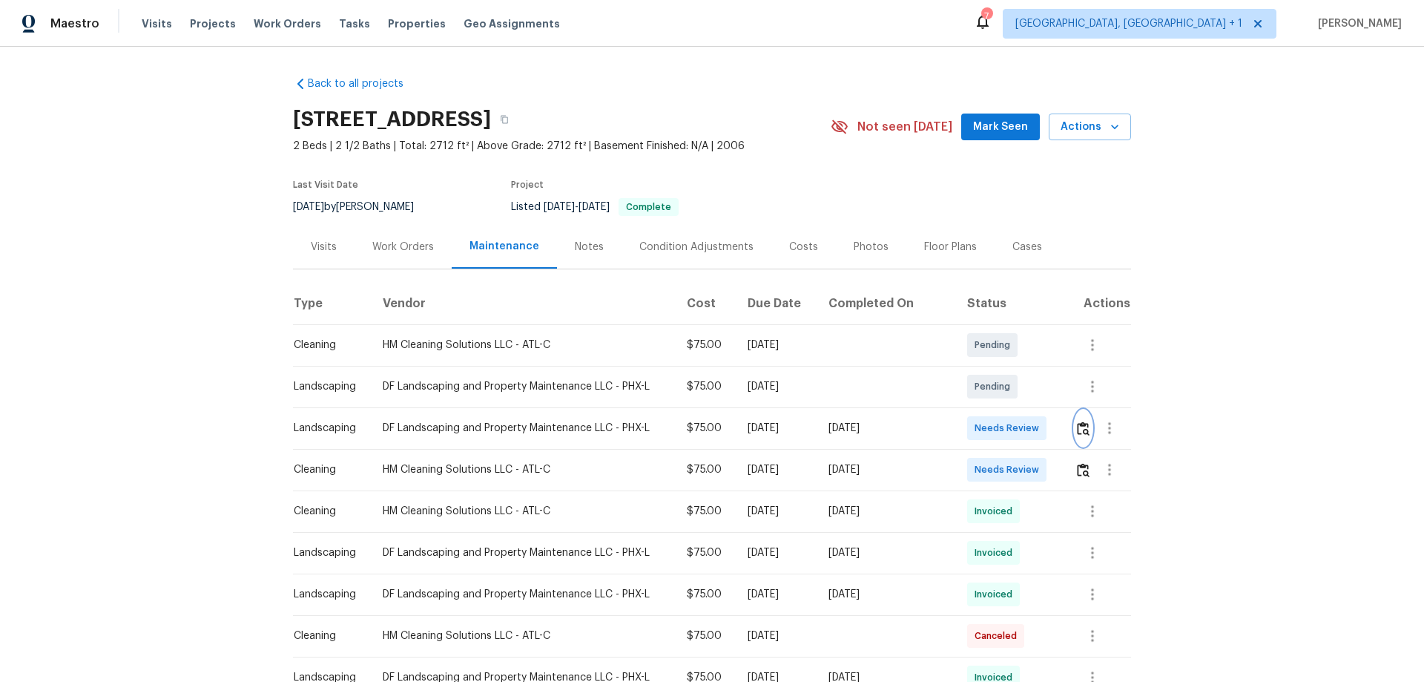
click at [1012, 431] on button "button" at bounding box center [1083, 428] width 17 height 36
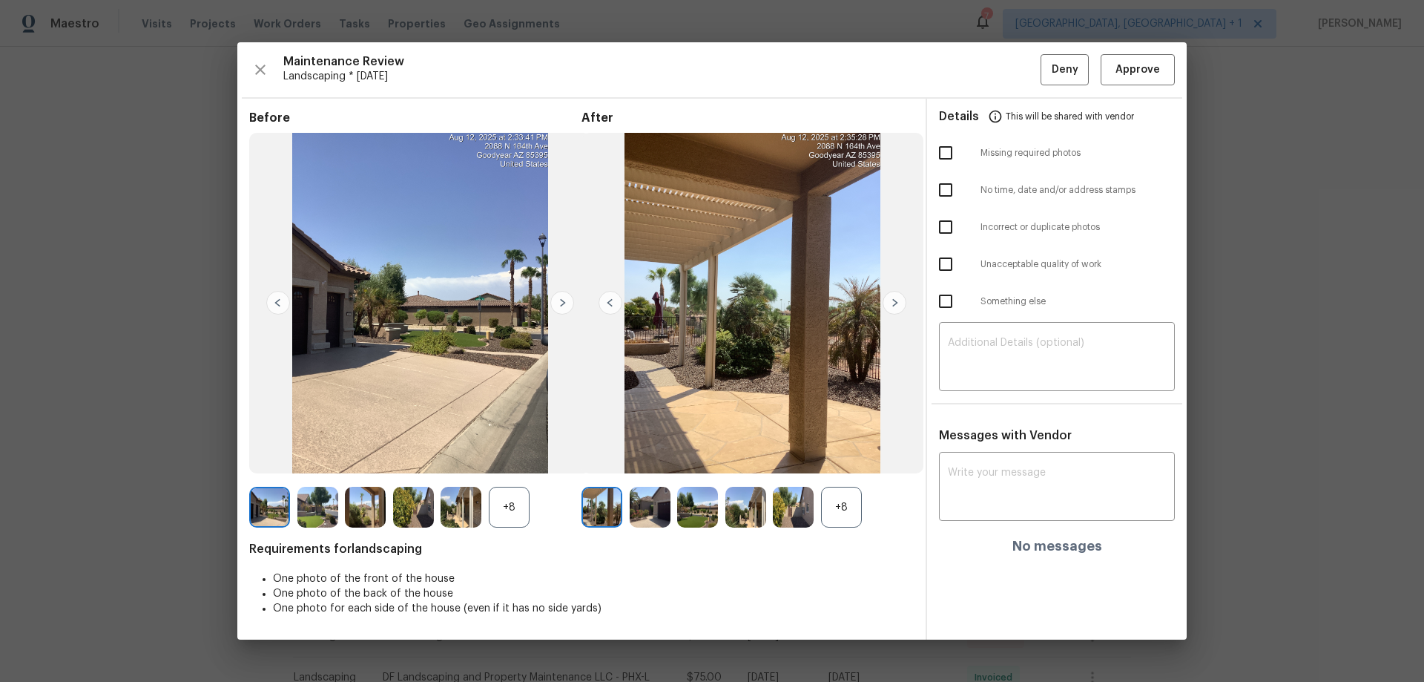
click at [666, 449] on img at bounding box center [650, 506] width 41 height 41
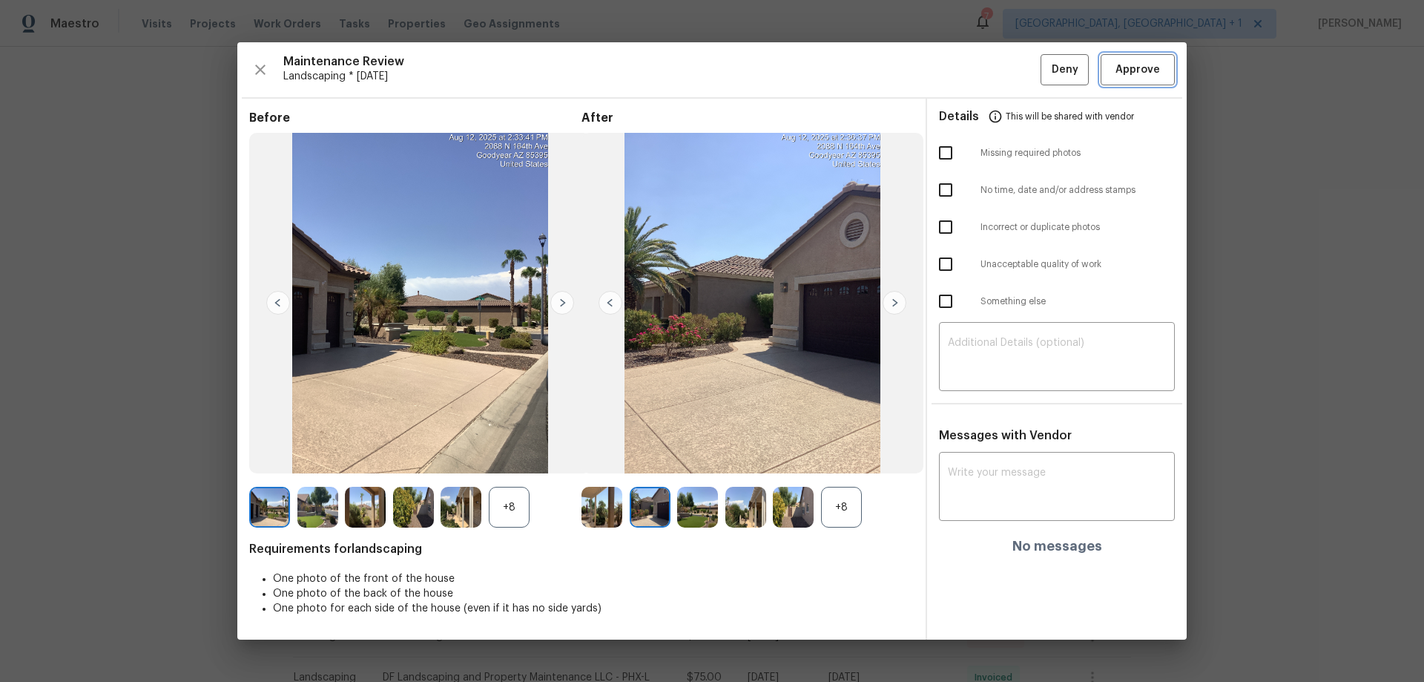
click at [1012, 70] on span "Approve" at bounding box center [1137, 70] width 44 height 19
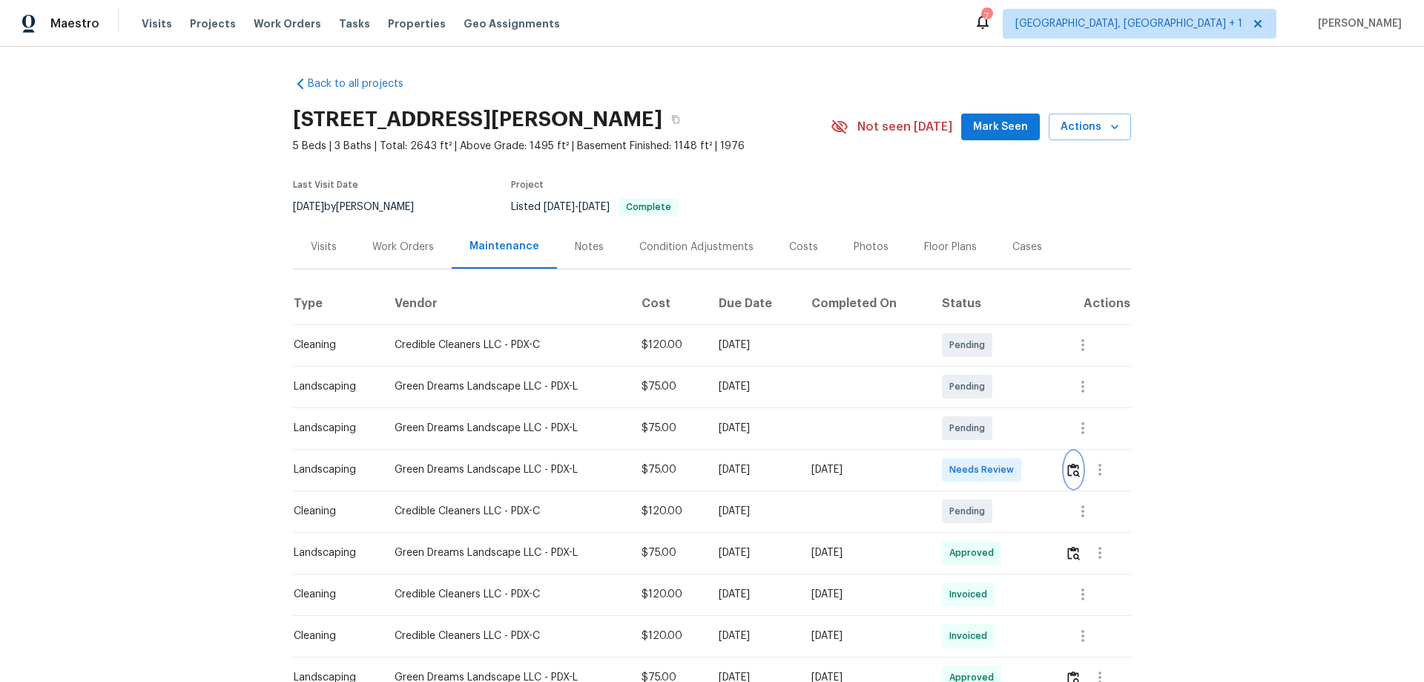
click at [1067, 467] on img "button" at bounding box center [1073, 470] width 13 height 14
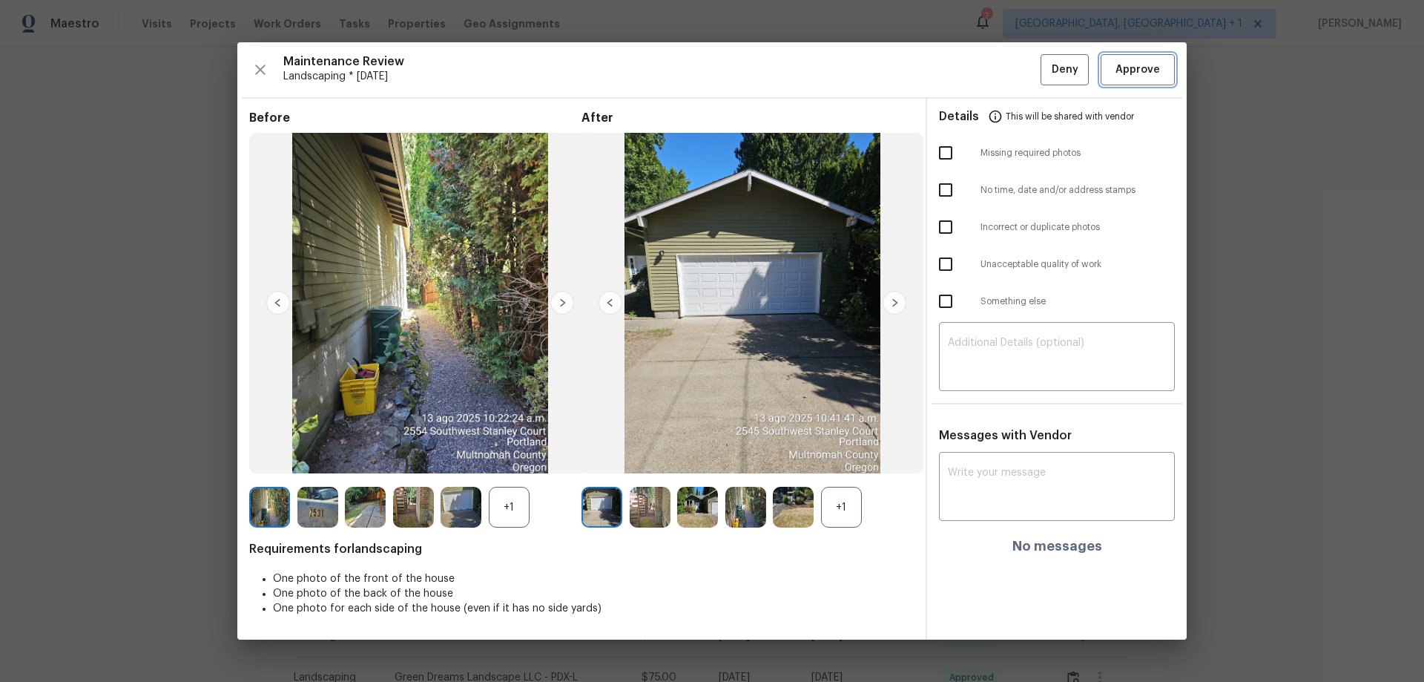
click at [1151, 71] on span "Approve" at bounding box center [1137, 70] width 44 height 19
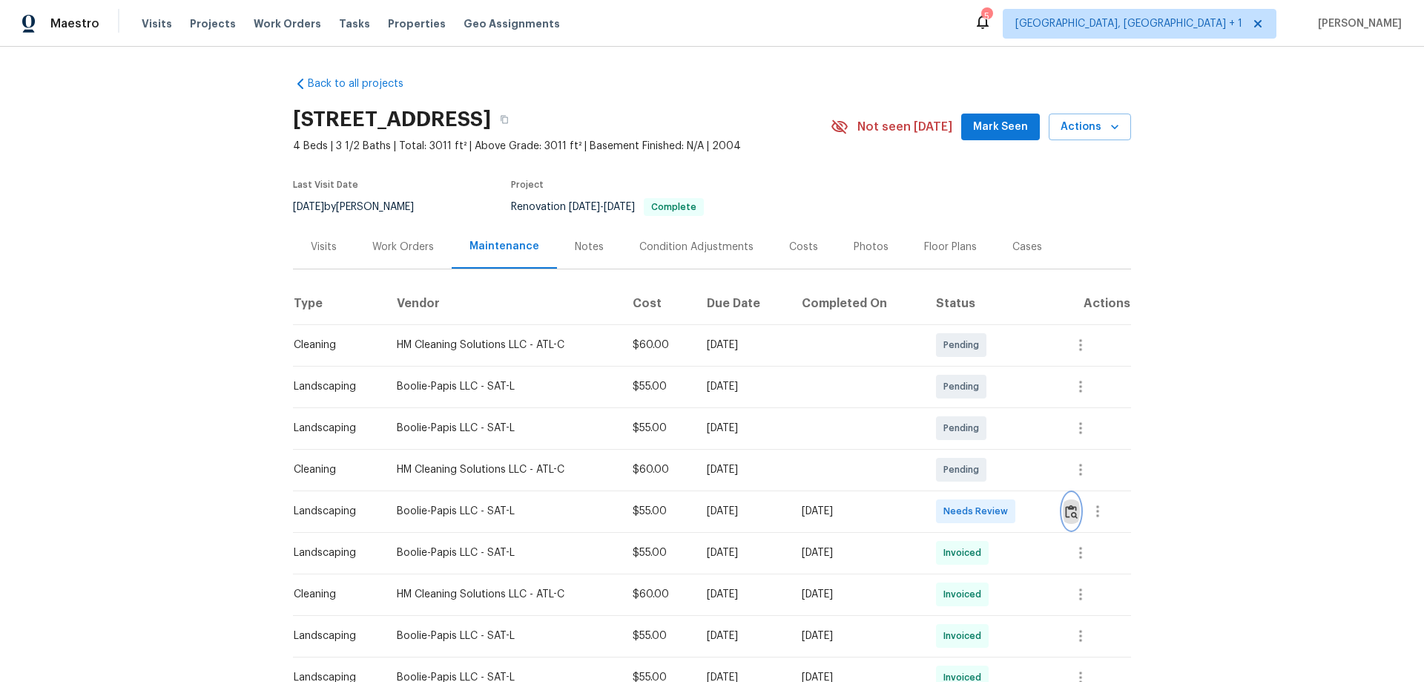
click at [1012, 449] on button "button" at bounding box center [1071, 511] width 17 height 36
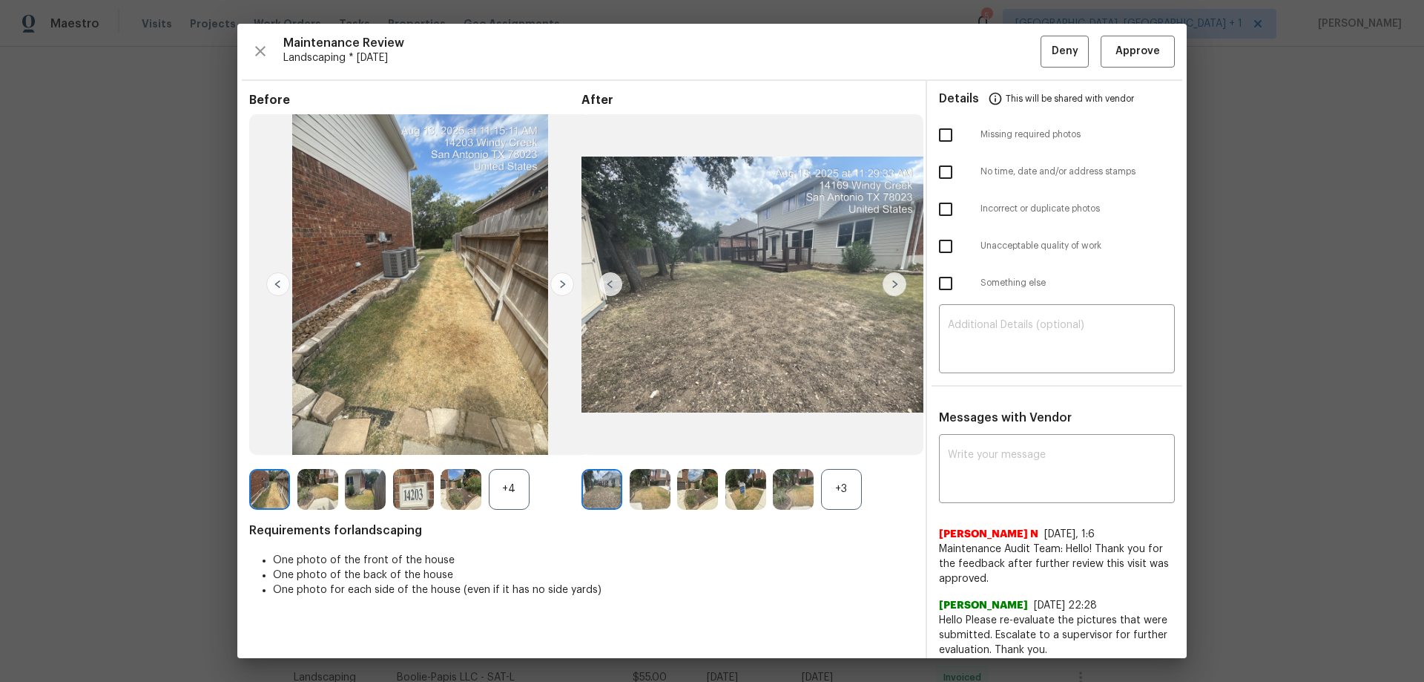
click at [1012, 30] on div "Maintenance Review Landscaping * Mon, Aug 11 Deny Approve Before +4 After +3 Re…" at bounding box center [711, 341] width 949 height 634
click at [1012, 70] on div "Maintenance Review Landscaping * Mon, Aug 11 Deny Approve Before +4 After +3 Re…" at bounding box center [711, 341] width 949 height 634
click at [1012, 55] on span "Approve" at bounding box center [1137, 51] width 44 height 19
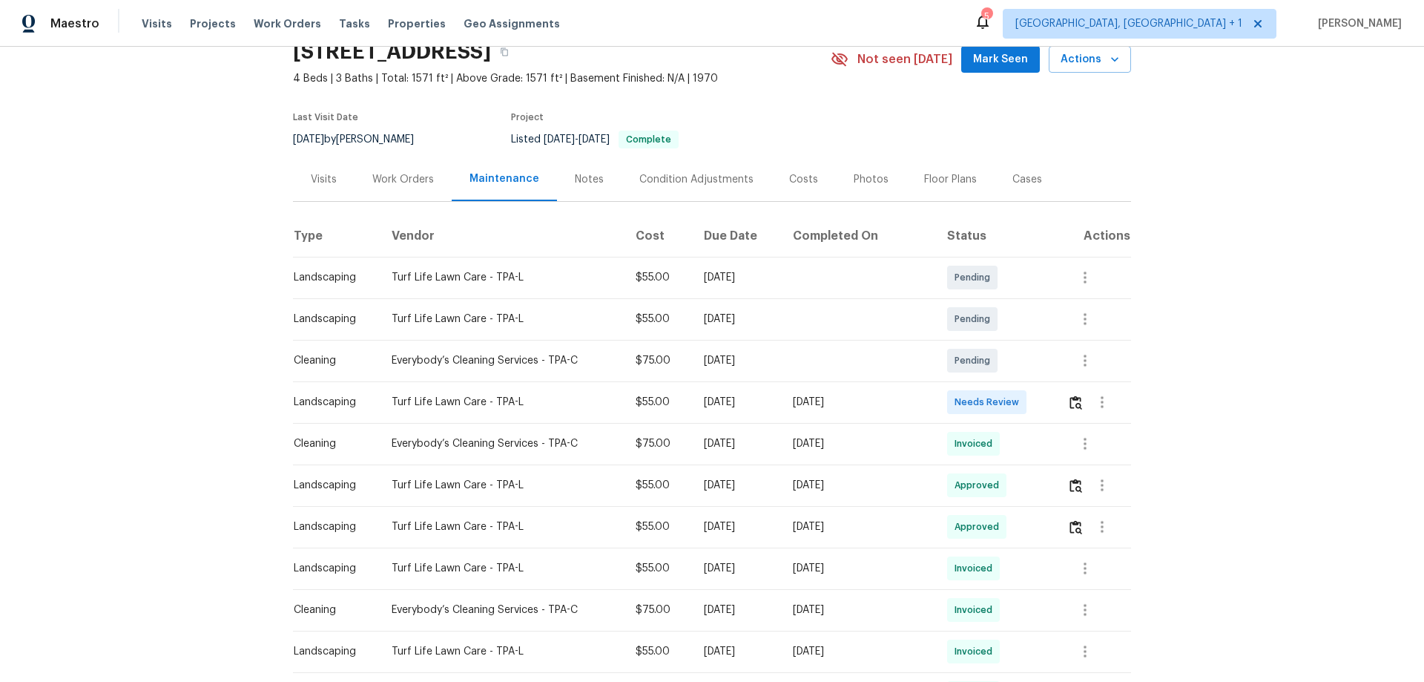
scroll to position [148, 0]
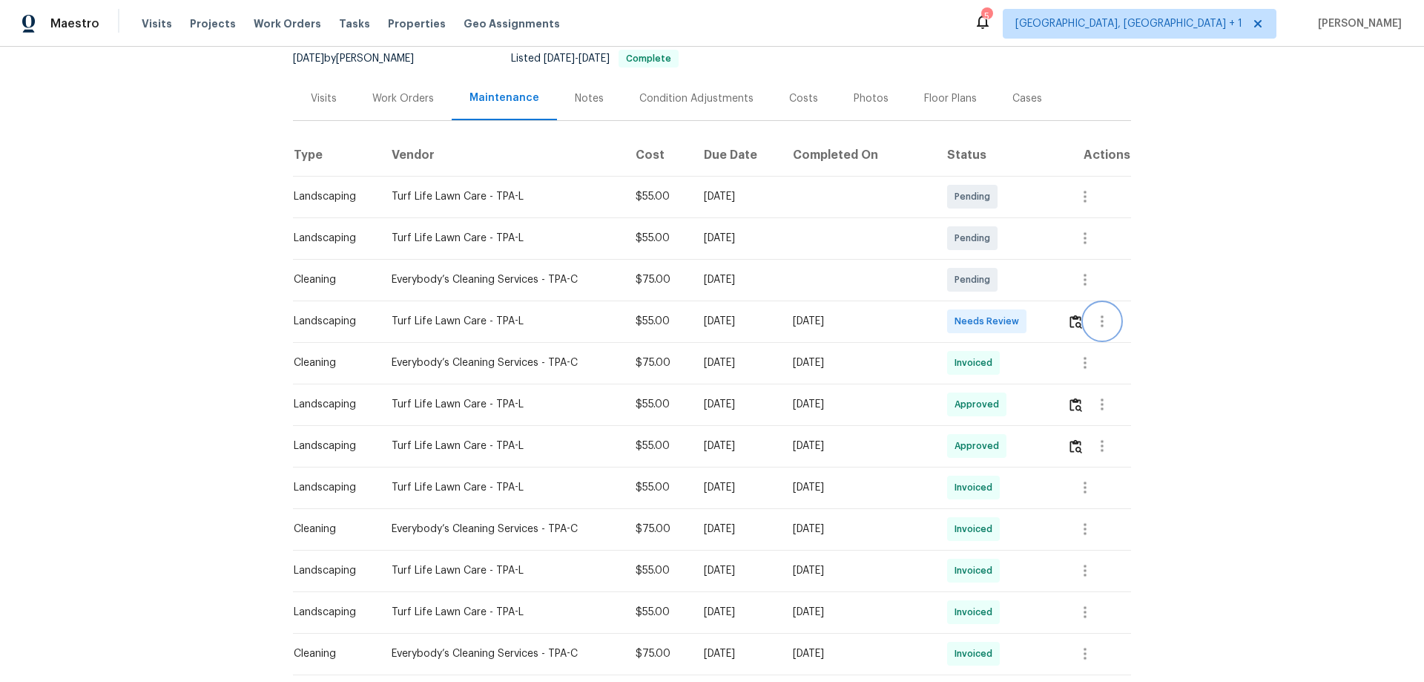
click at [1012, 322] on button "button" at bounding box center [1102, 321] width 36 height 36
click at [1012, 315] on div at bounding box center [712, 341] width 1424 height 682
click at [1012, 319] on img "button" at bounding box center [1075, 321] width 13 height 14
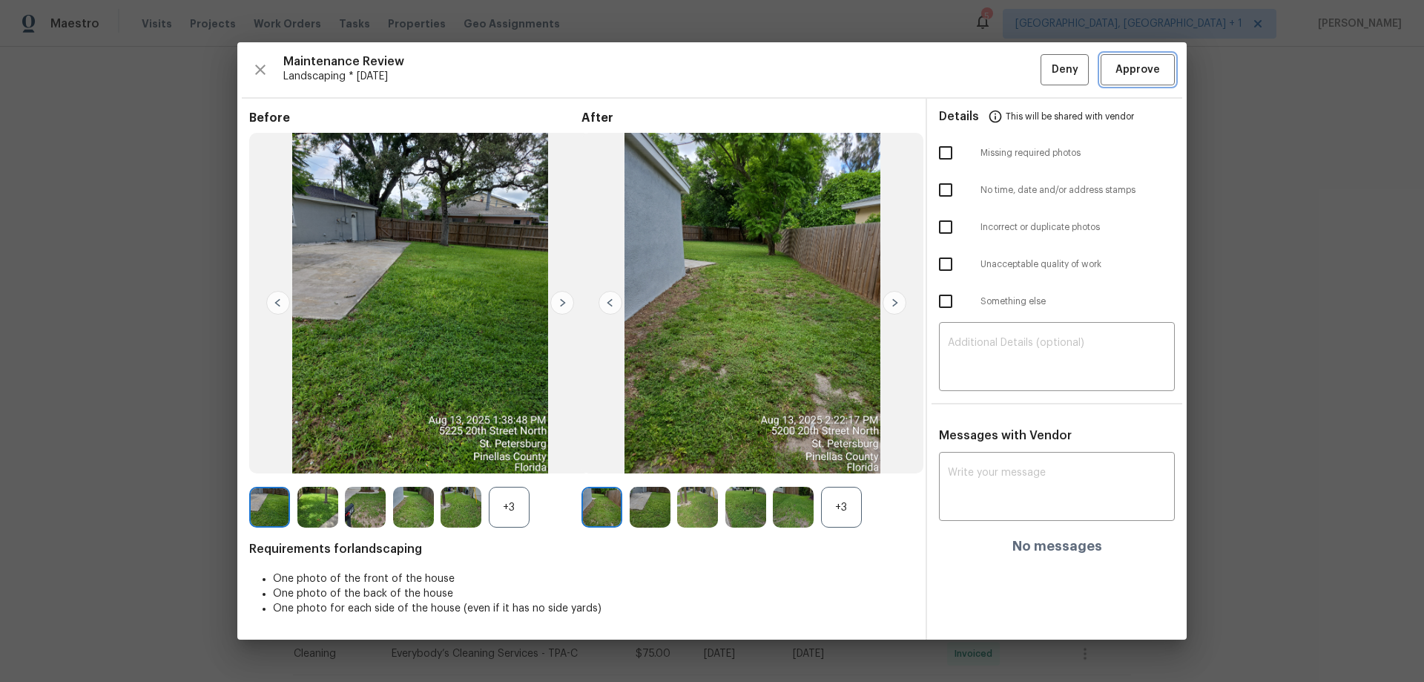
click at [1012, 73] on span "Approve" at bounding box center [1137, 70] width 44 height 19
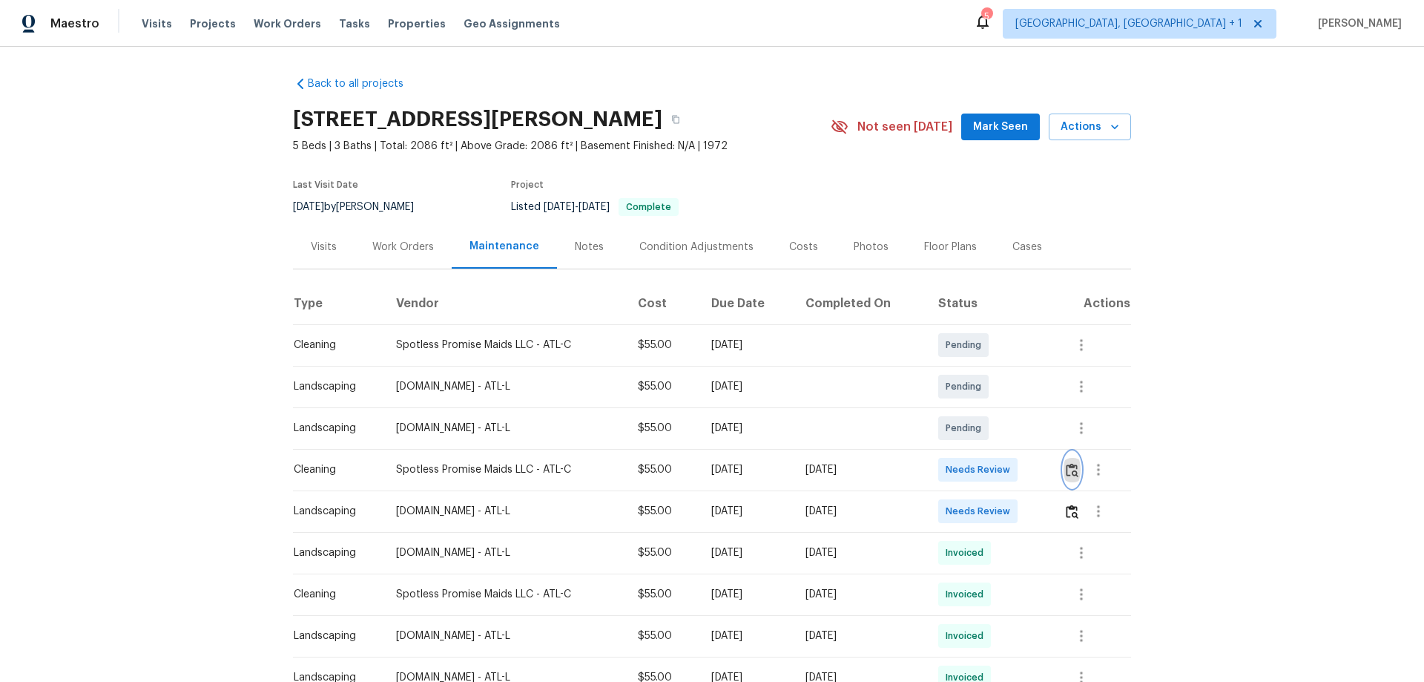
click at [1012, 449] on button "button" at bounding box center [1071, 470] width 17 height 36
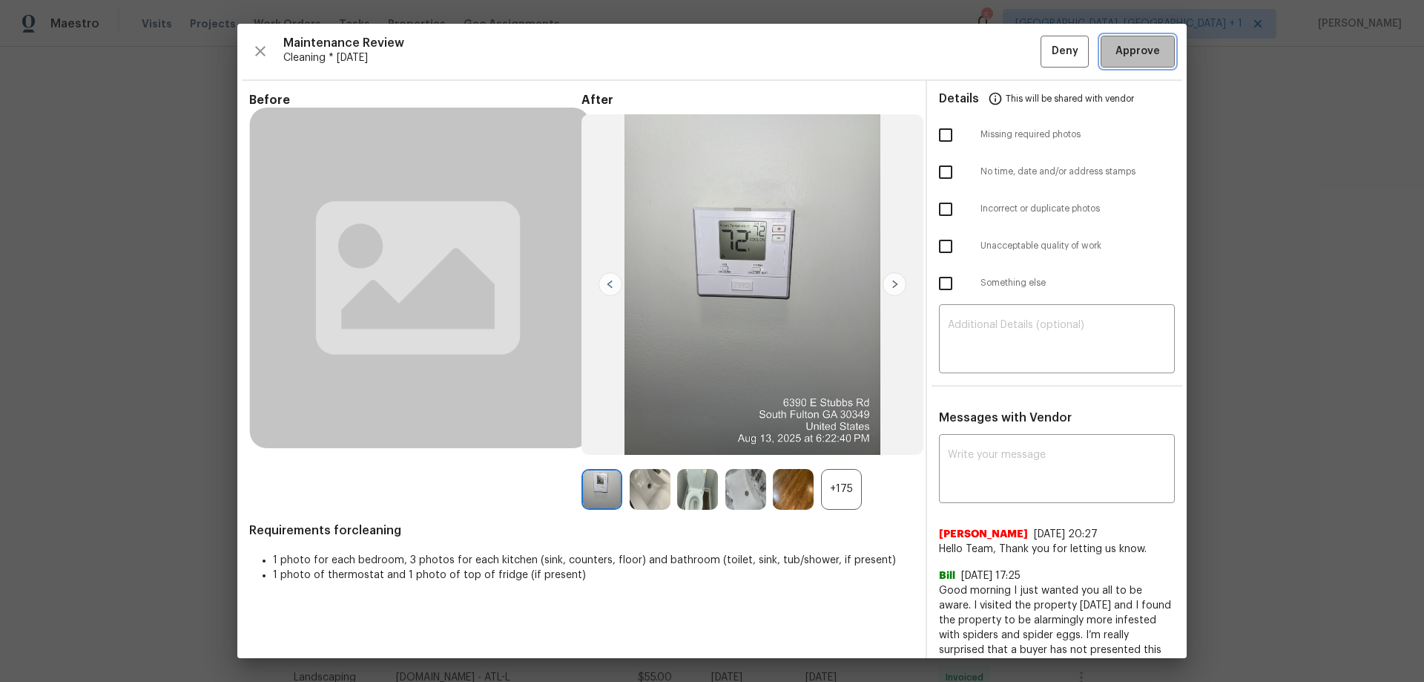
click at [1012, 56] on button "Approve" at bounding box center [1138, 52] width 74 height 32
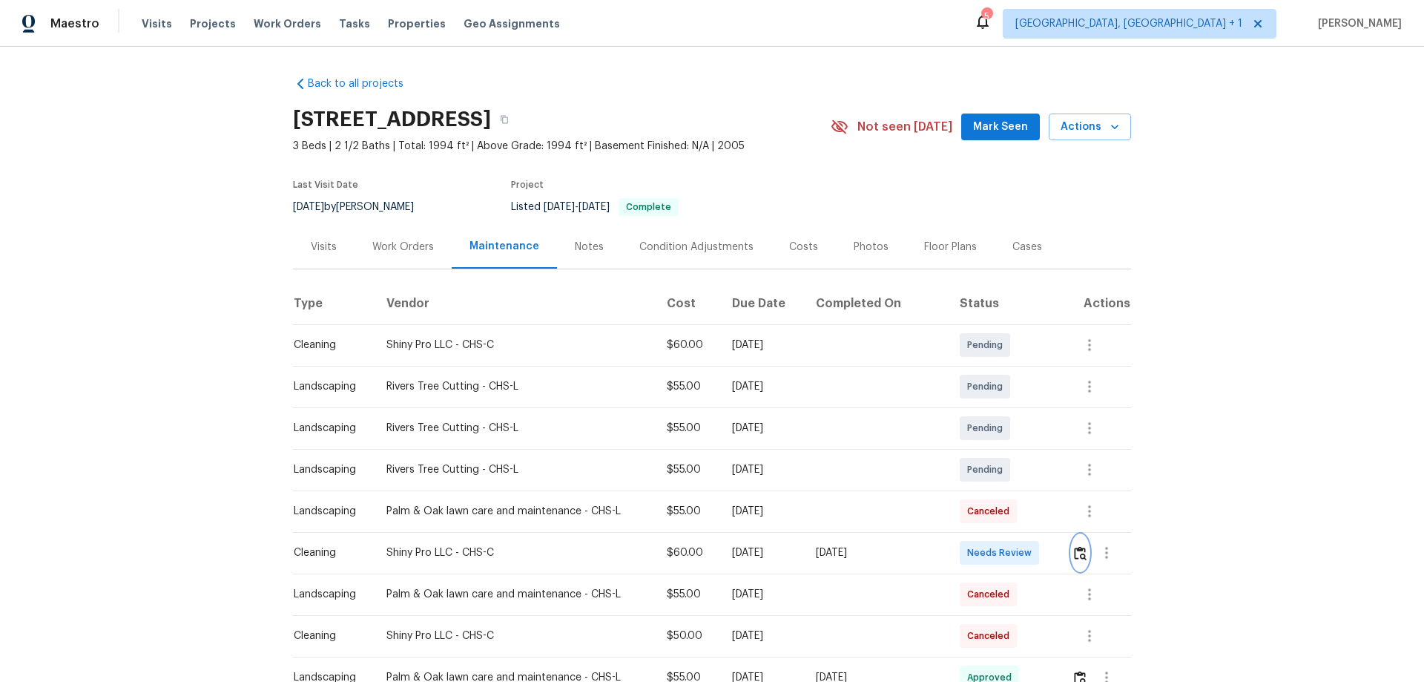
click at [1012, 449] on button "button" at bounding box center [1080, 553] width 17 height 36
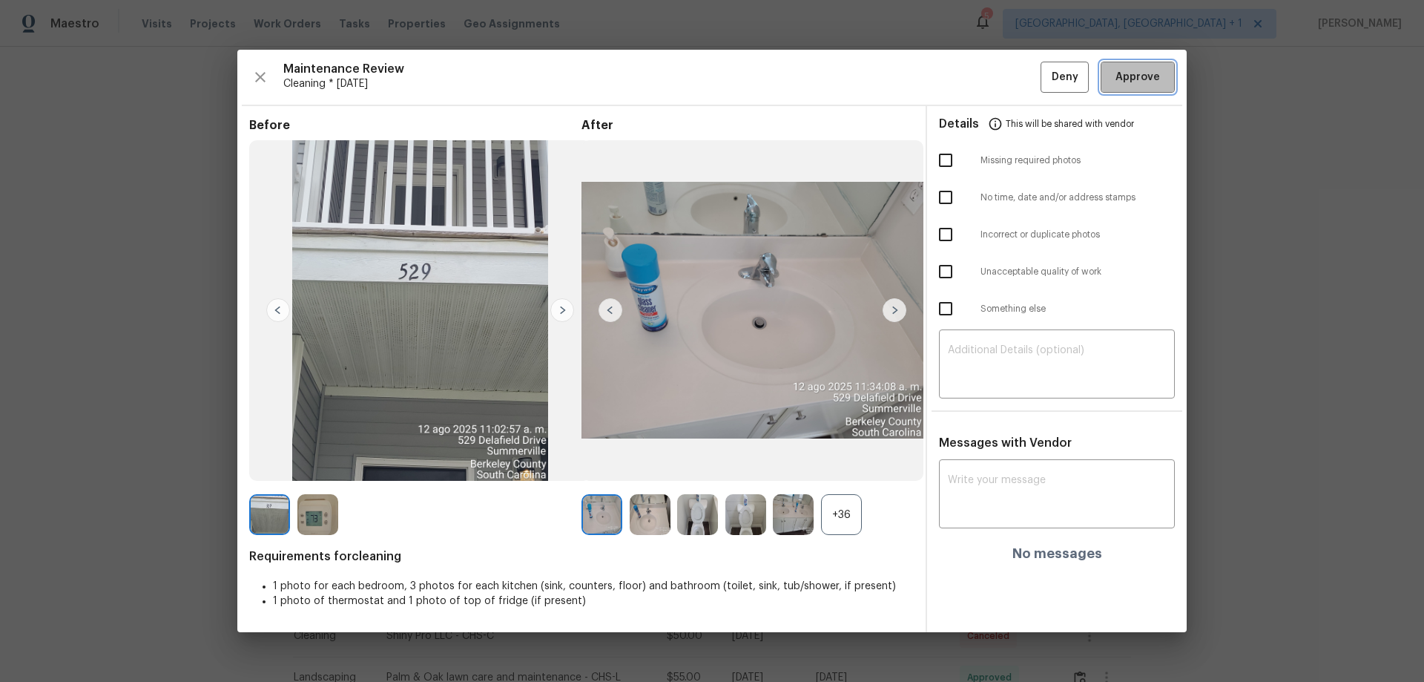
click at [1012, 84] on span "Approve" at bounding box center [1137, 77] width 44 height 19
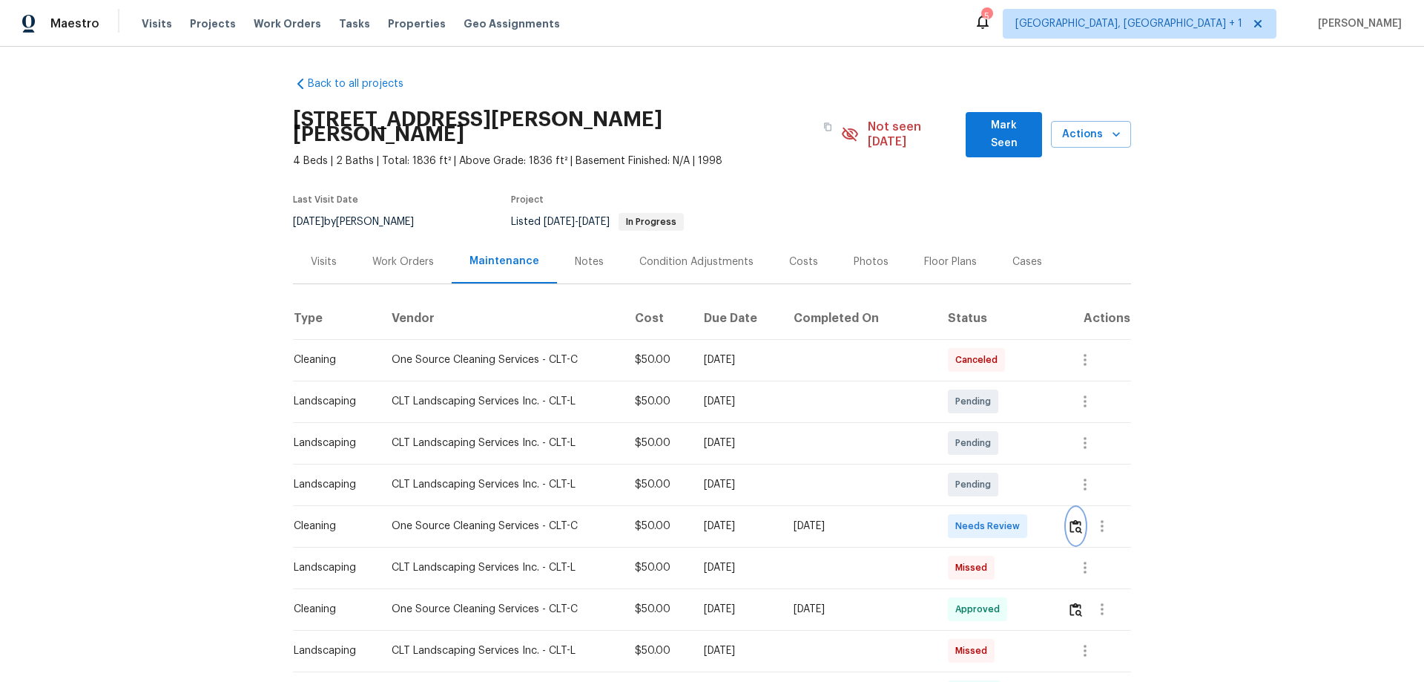
click at [1012, 449] on img "button" at bounding box center [1075, 526] width 13 height 14
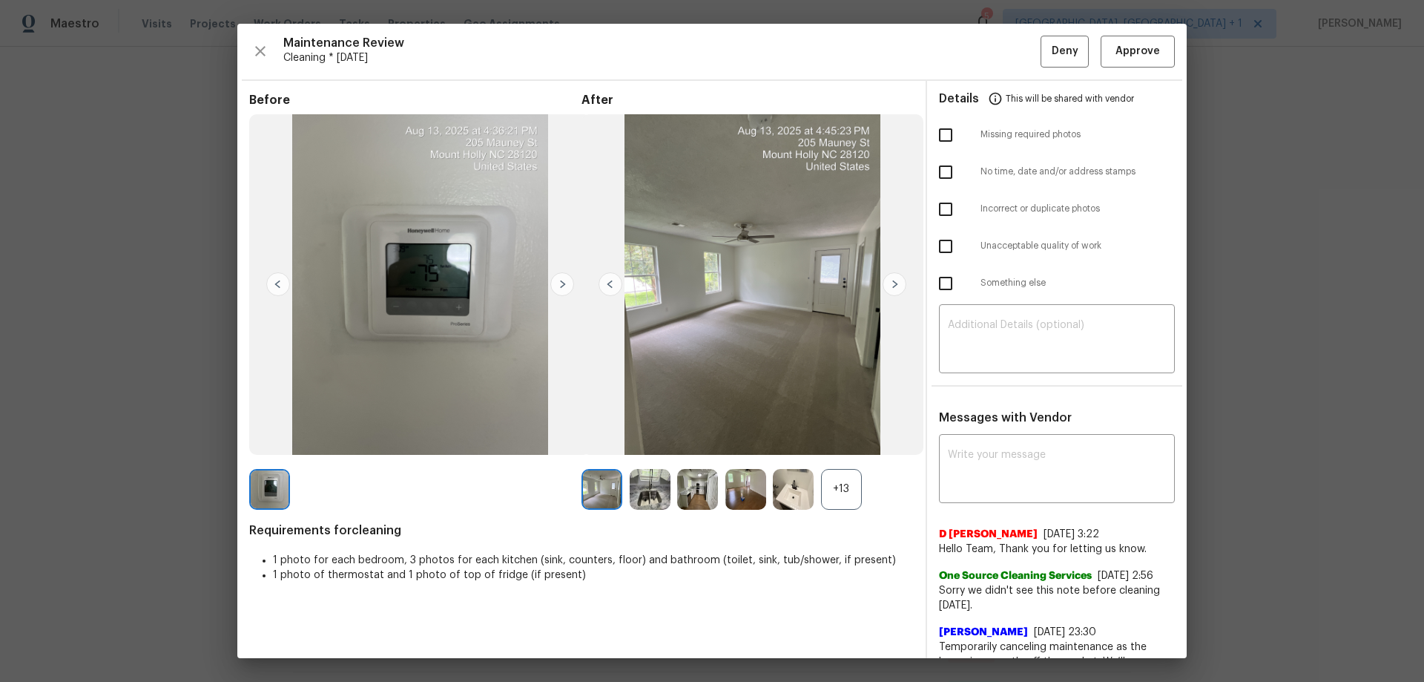
click at [1012, 27] on div "Maintenance Review Cleaning * Mon, Aug 11 Deny Approve Before After +13 Require…" at bounding box center [711, 341] width 949 height 634
click at [1012, 36] on button "Approve" at bounding box center [1138, 52] width 74 height 32
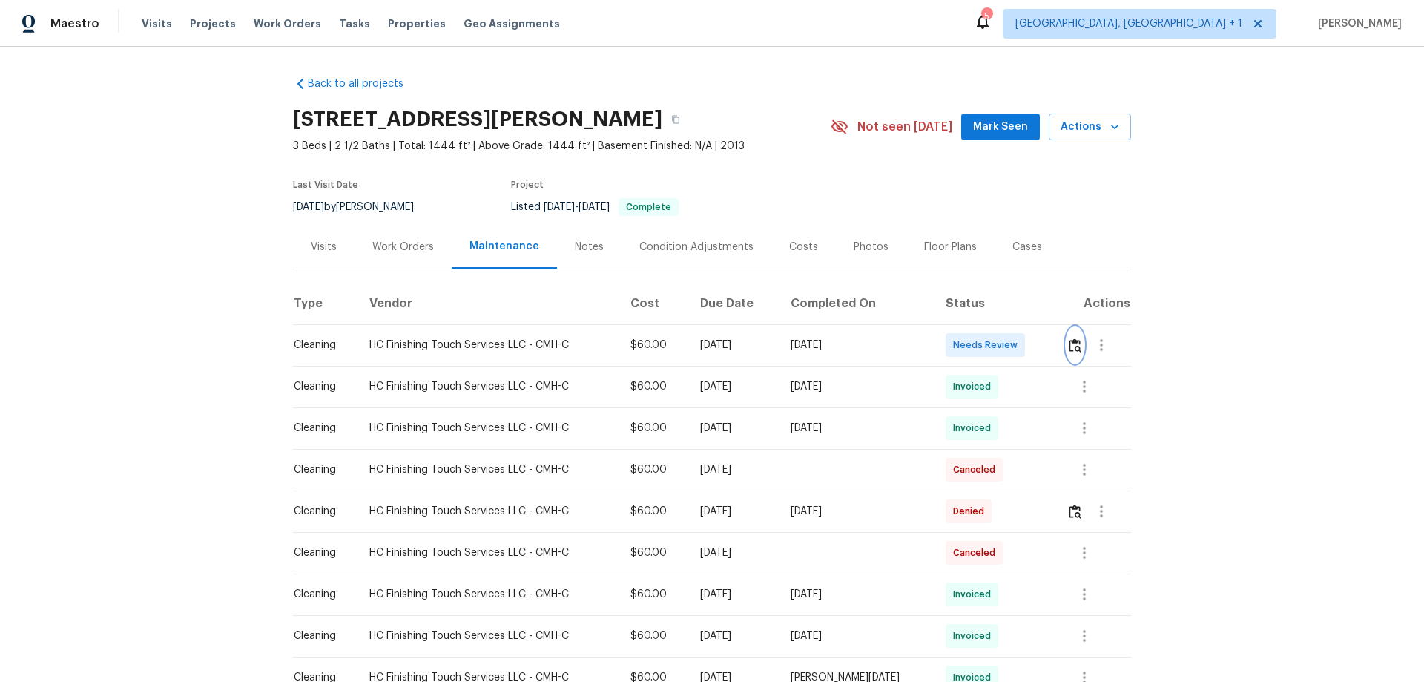
click at [1012, 343] on button "button" at bounding box center [1074, 345] width 17 height 36
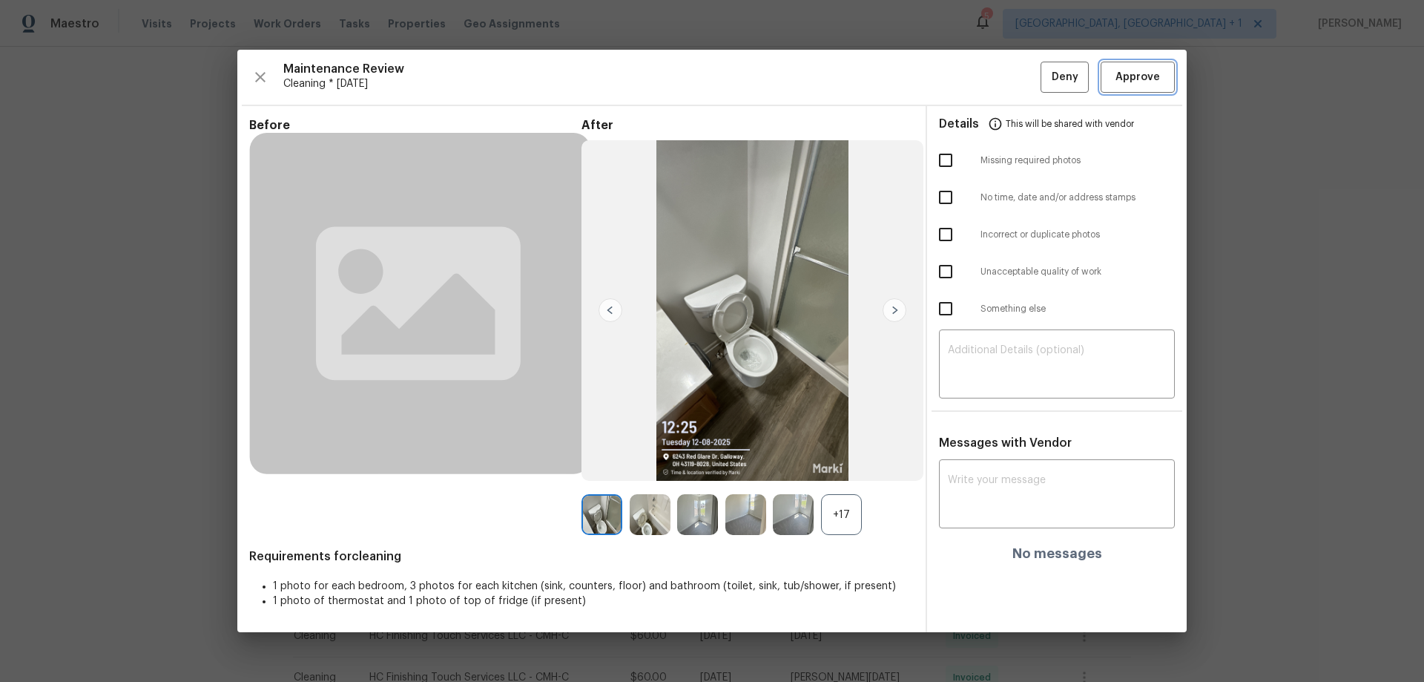
click at [1012, 71] on span "Approve" at bounding box center [1137, 77] width 50 height 19
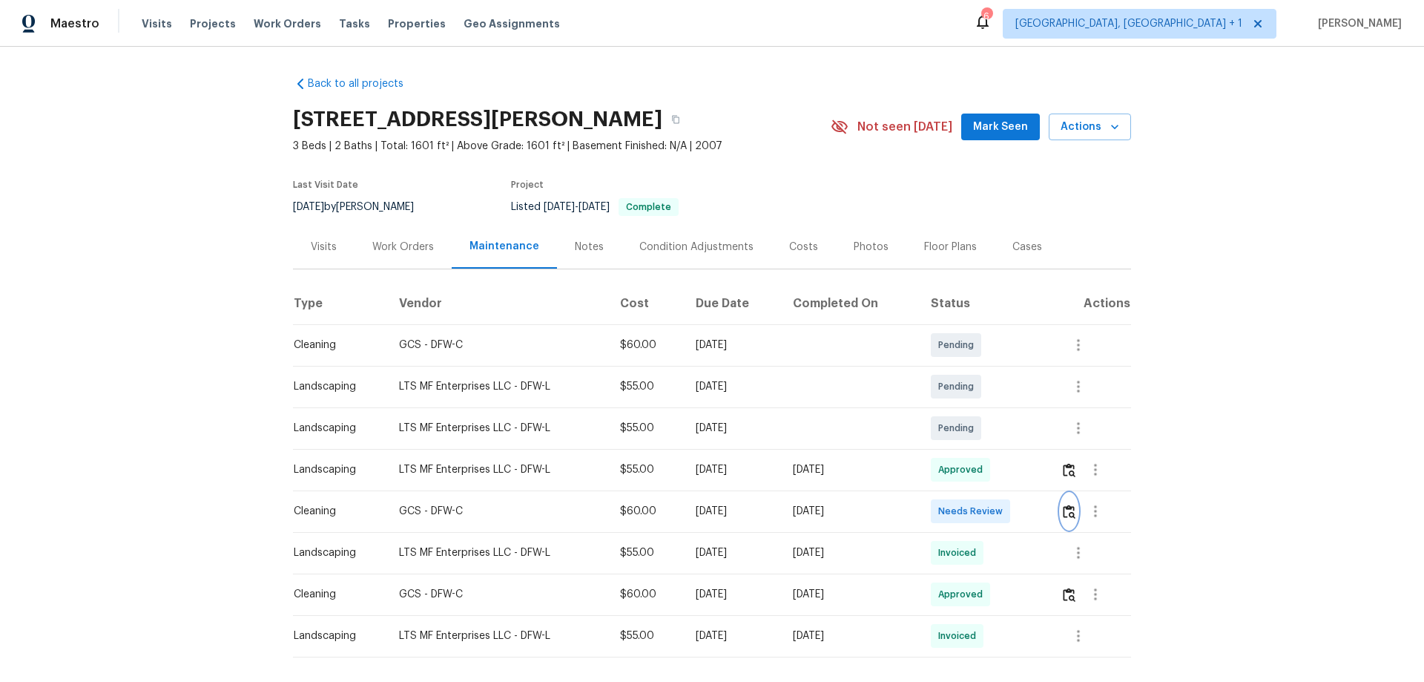
click at [1012, 449] on button "button" at bounding box center [1068, 511] width 17 height 36
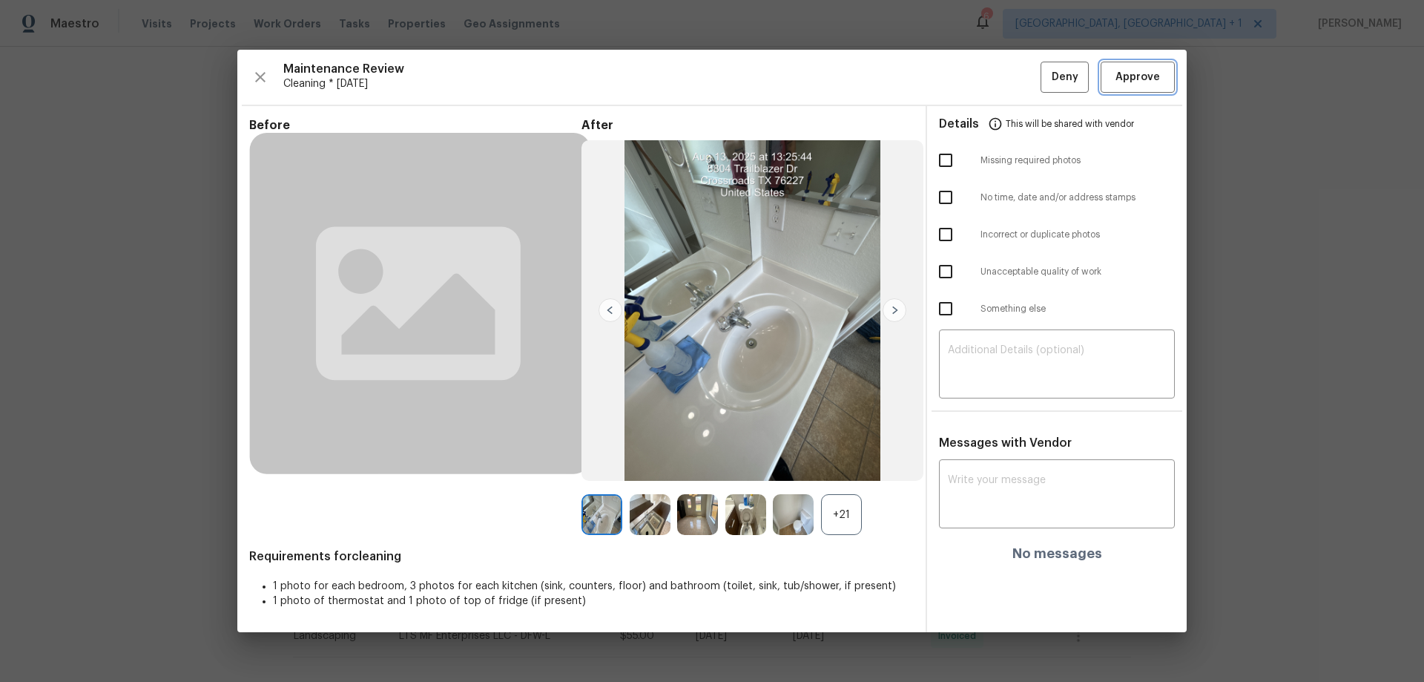
click at [1012, 86] on span "Approve" at bounding box center [1137, 77] width 50 height 19
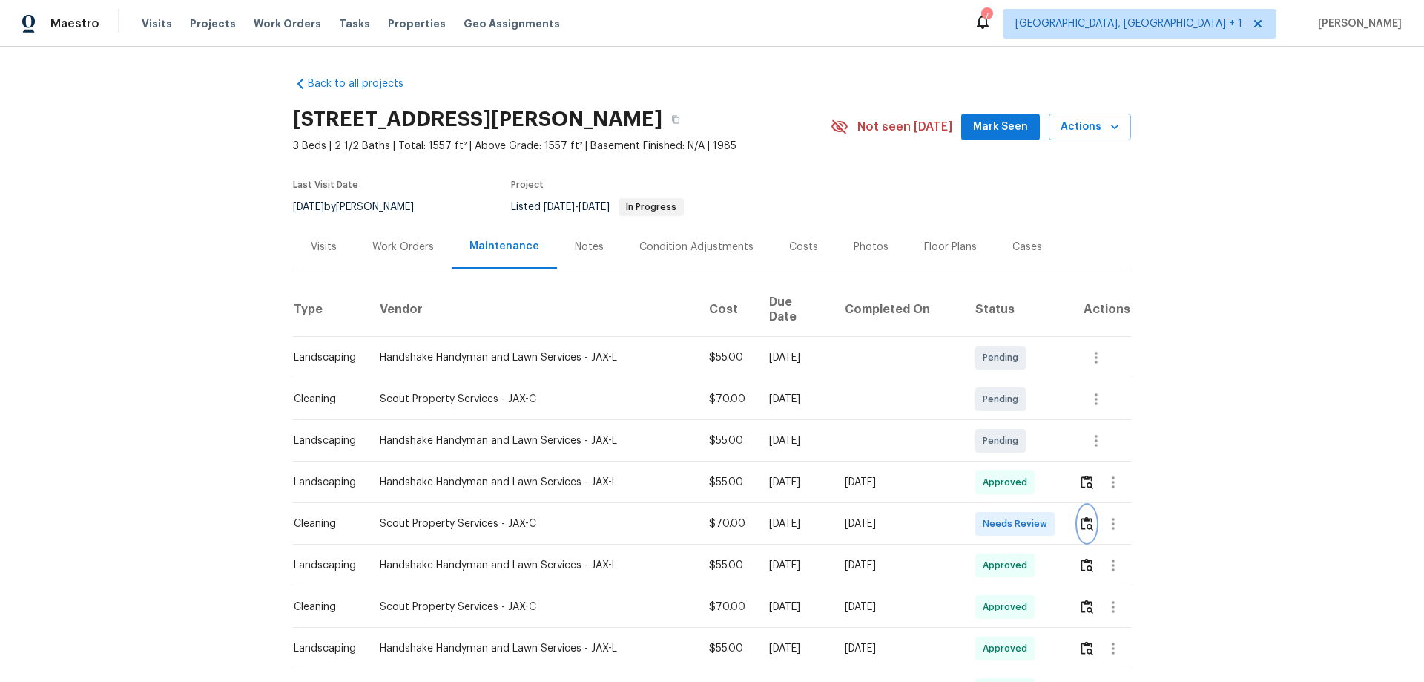
click at [1079, 519] on button "button" at bounding box center [1086, 524] width 17 height 36
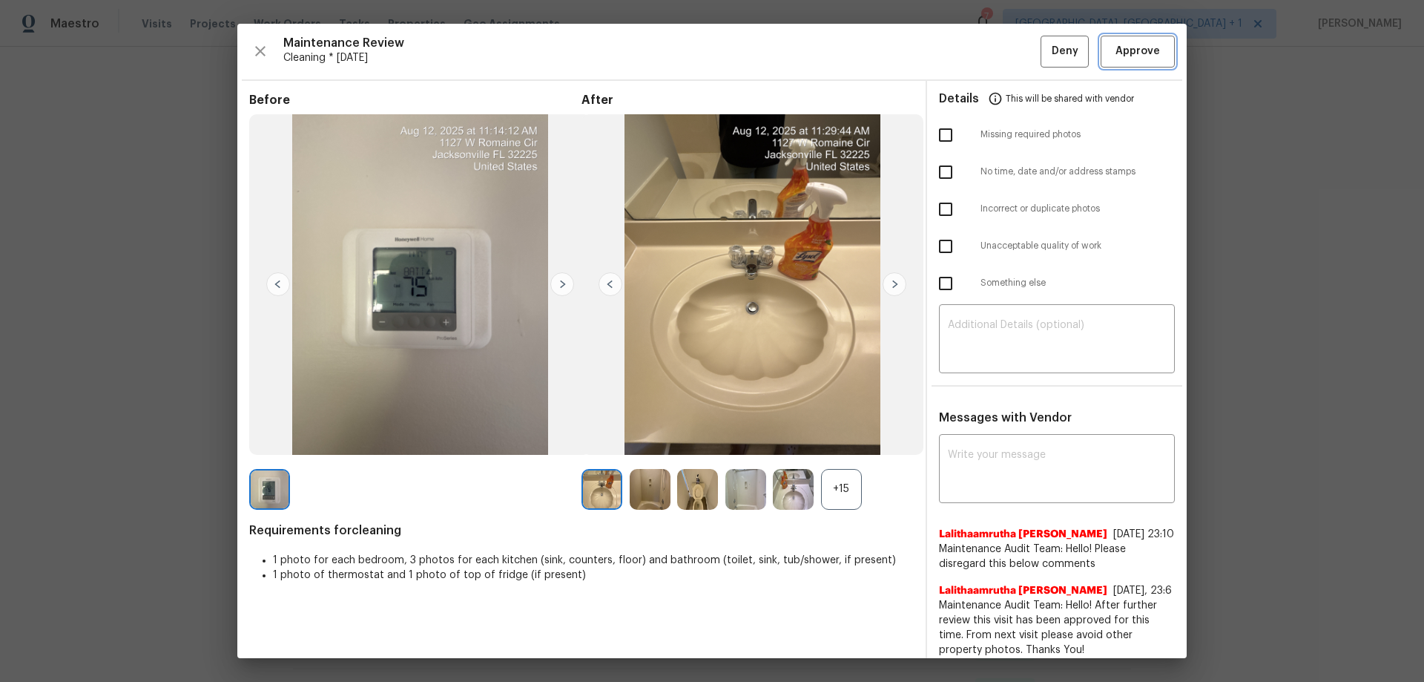
click at [1124, 47] on span "Approve" at bounding box center [1137, 51] width 44 height 19
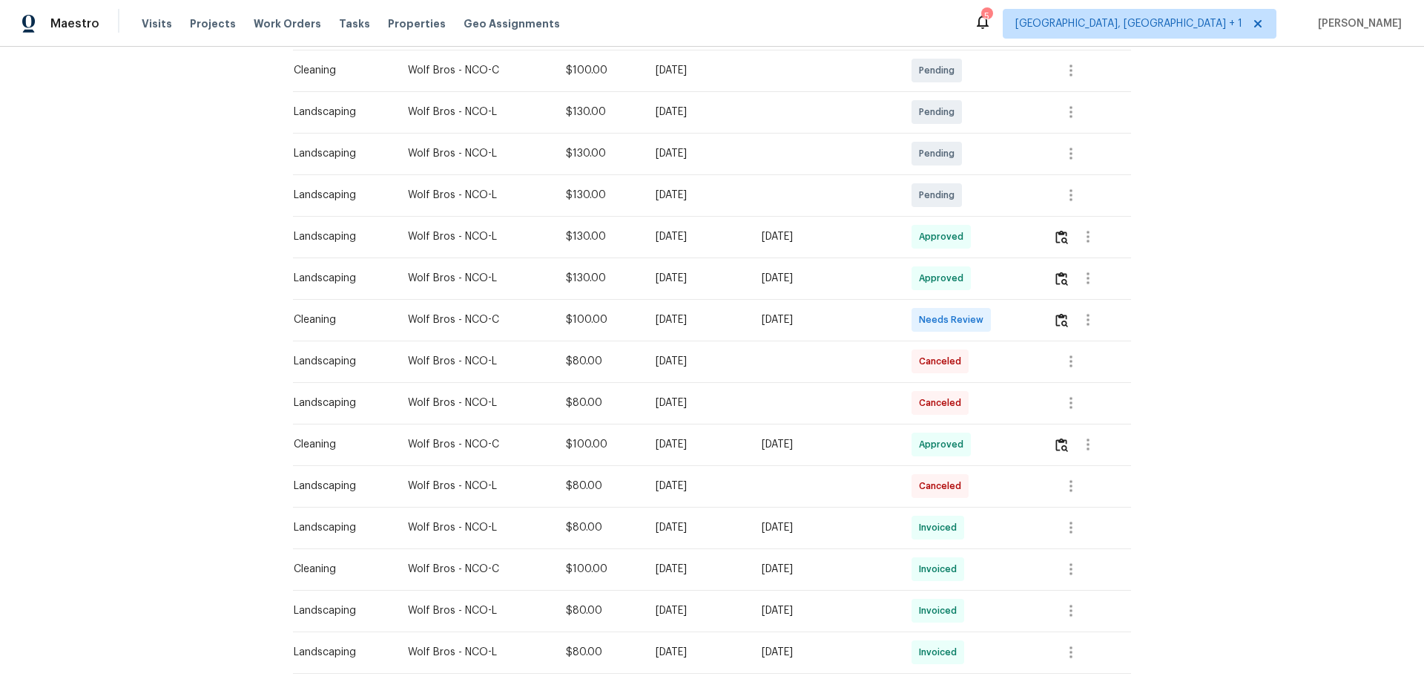
scroll to position [297, 0]
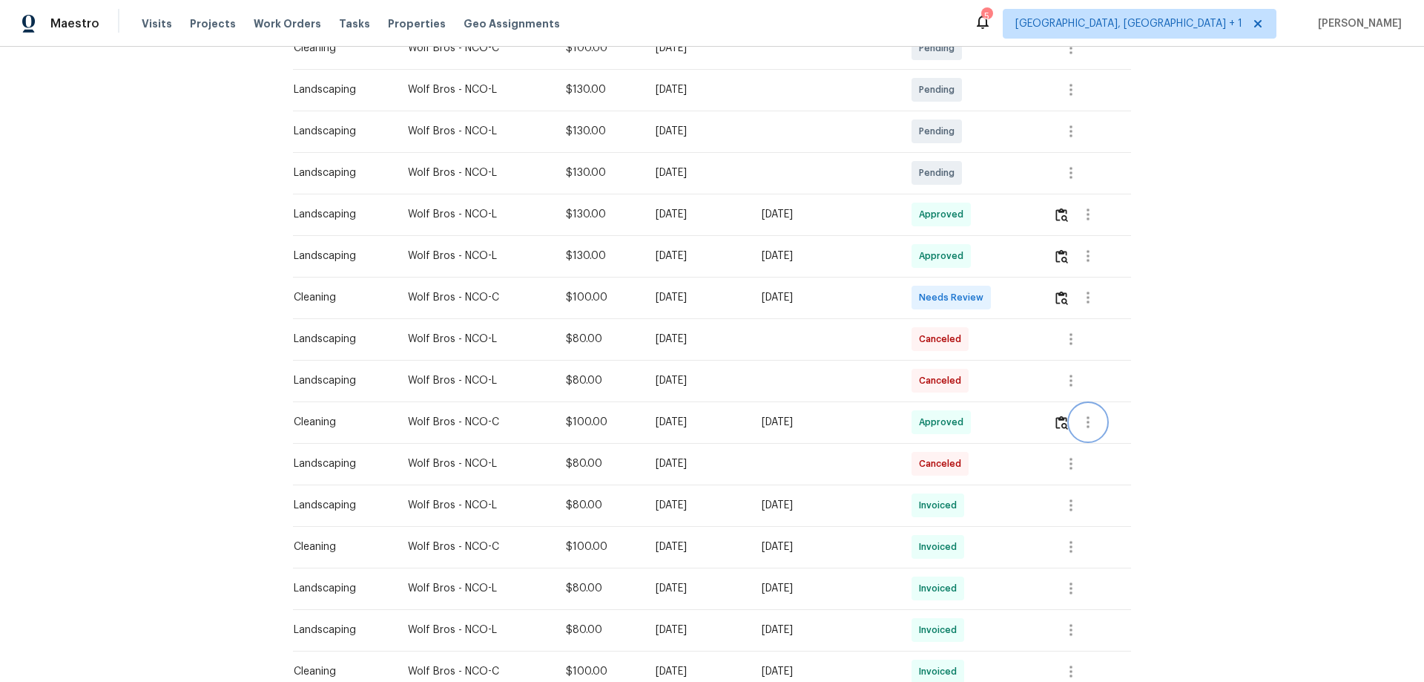
click at [1012, 421] on icon "button" at bounding box center [1088, 422] width 18 height 18
click at [1012, 449] on li "View details" at bounding box center [1121, 447] width 104 height 24
click at [1012, 355] on div at bounding box center [712, 341] width 1424 height 682
click at [1012, 423] on icon "button" at bounding box center [1088, 422] width 18 height 18
click at [1012, 449] on li "View details" at bounding box center [1121, 447] width 104 height 24
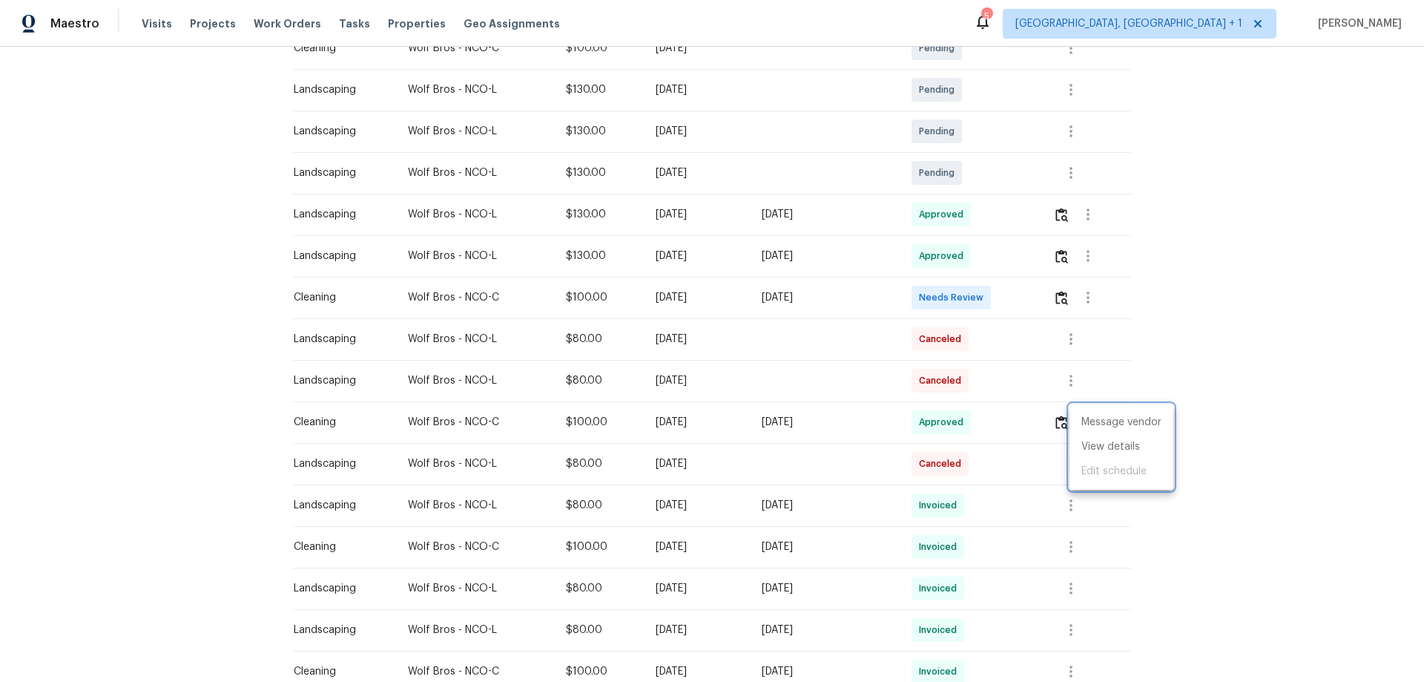
click at [788, 424] on div at bounding box center [712, 341] width 1424 height 682
click at [295, 243] on td "Landscaping" at bounding box center [344, 256] width 103 height 42
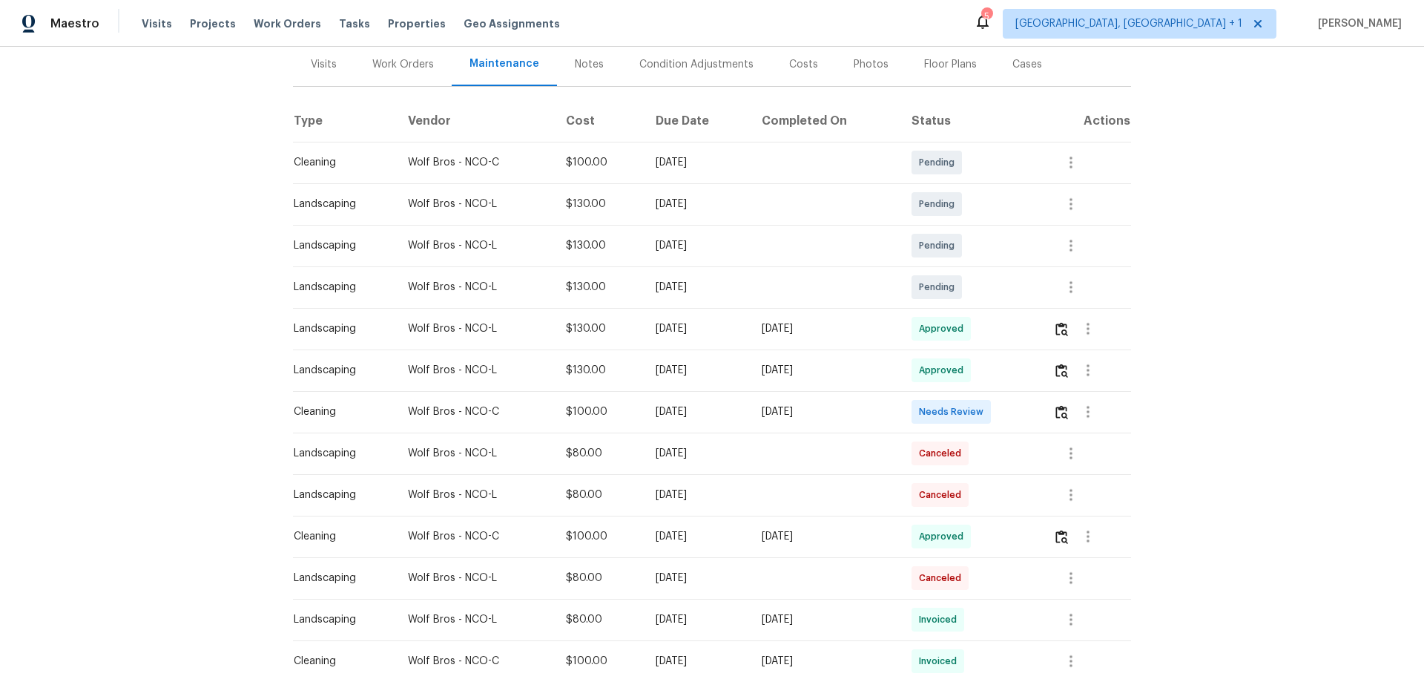
scroll to position [0, 0]
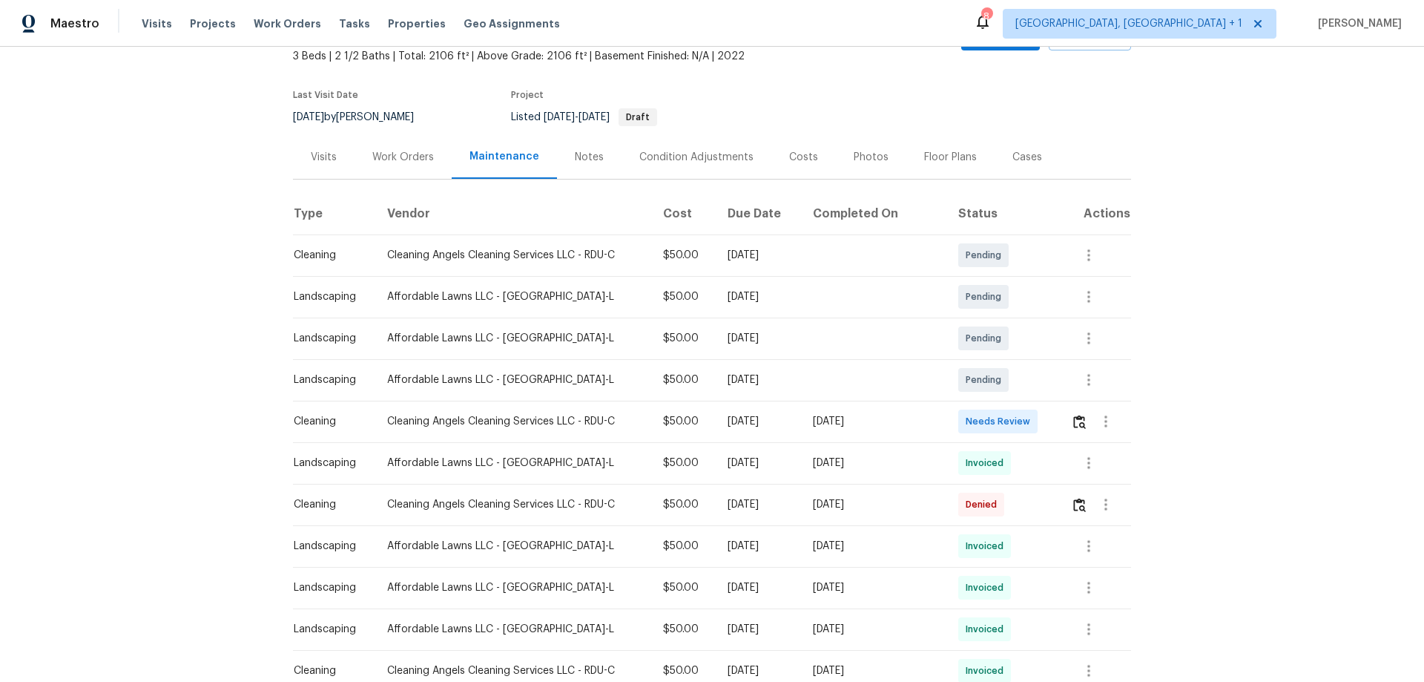
scroll to position [148, 0]
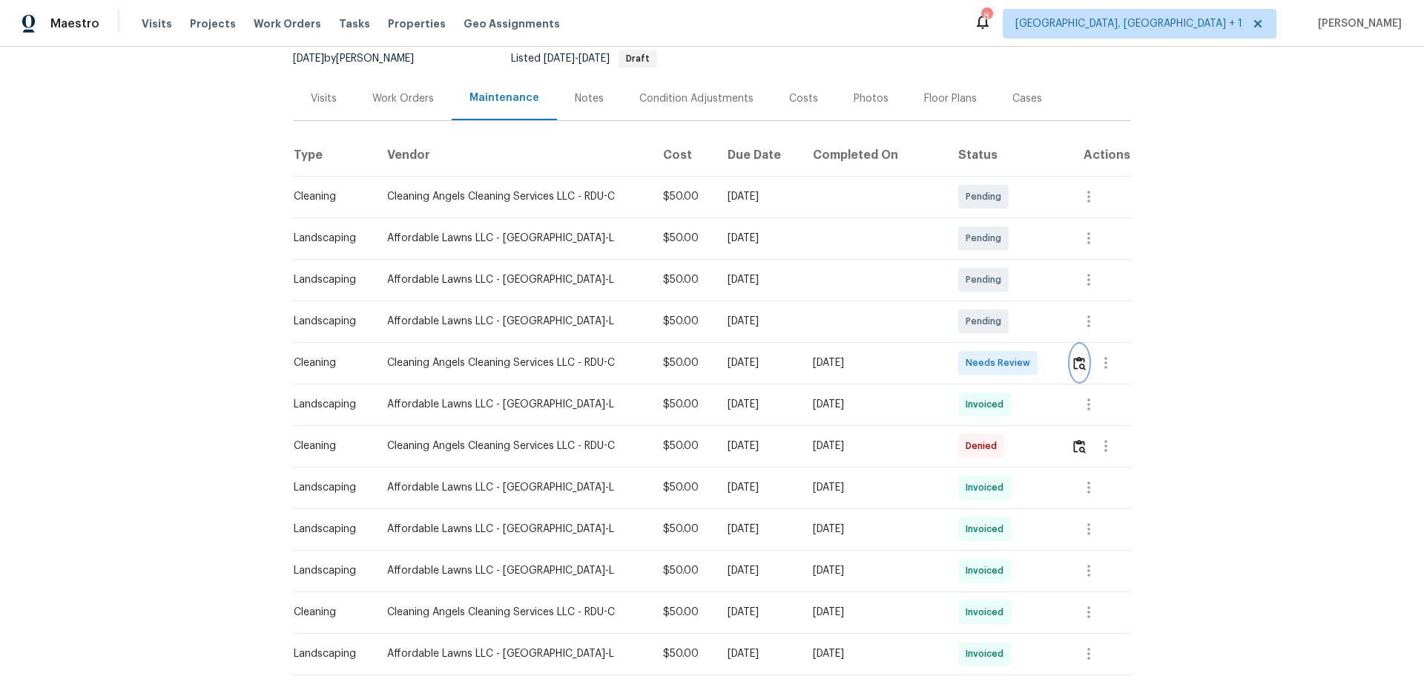
click at [1012, 368] on img "button" at bounding box center [1079, 363] width 13 height 14
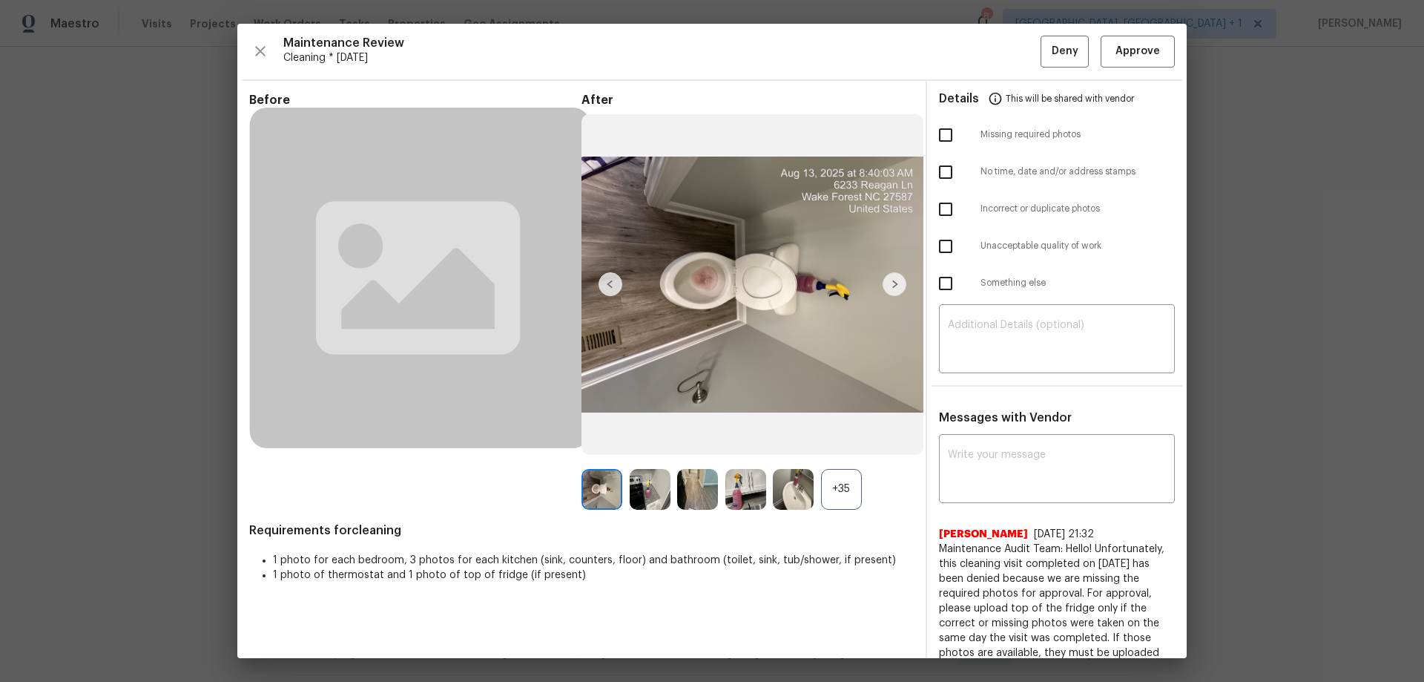
click at [1012, 67] on div "Maintenance Review Cleaning * [DATE] Deny Approve Before After +35 Requirements…" at bounding box center [711, 341] width 949 height 634
click at [1012, 50] on span "Approve" at bounding box center [1137, 51] width 50 height 19
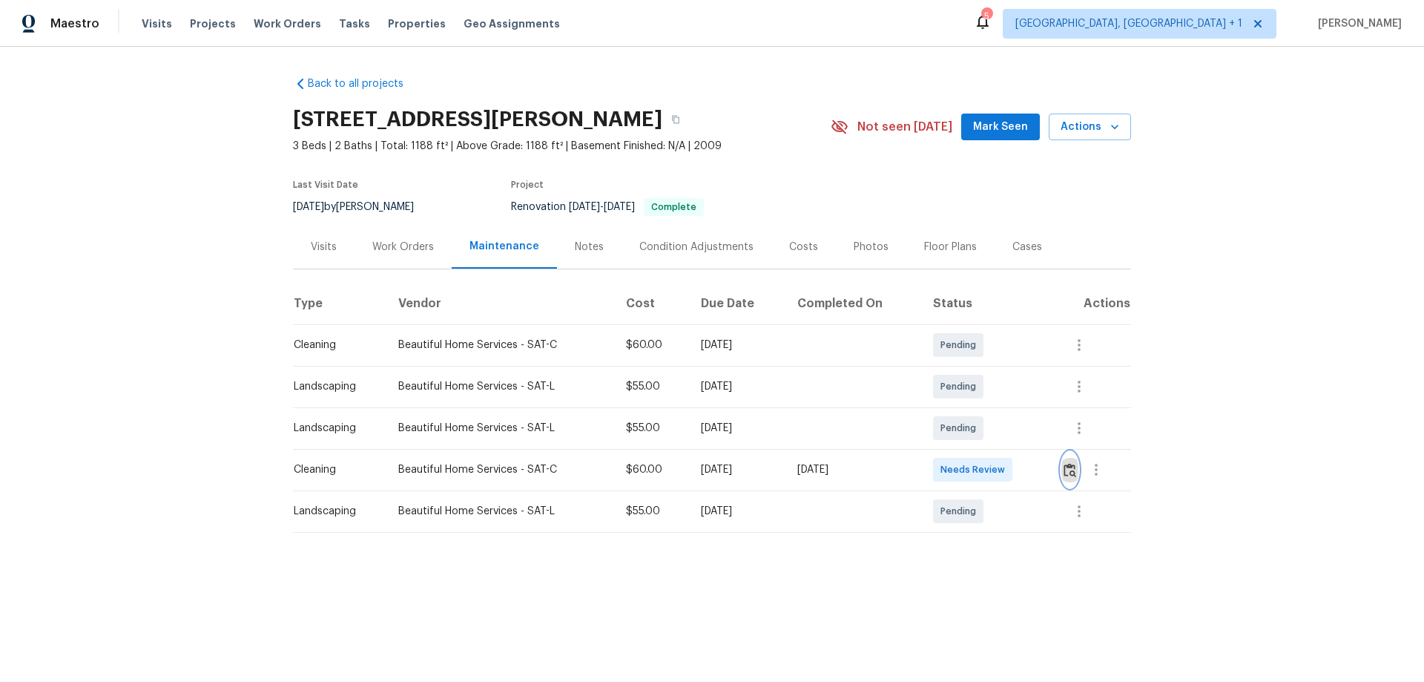
click at [1012, 449] on img "button" at bounding box center [1069, 470] width 13 height 14
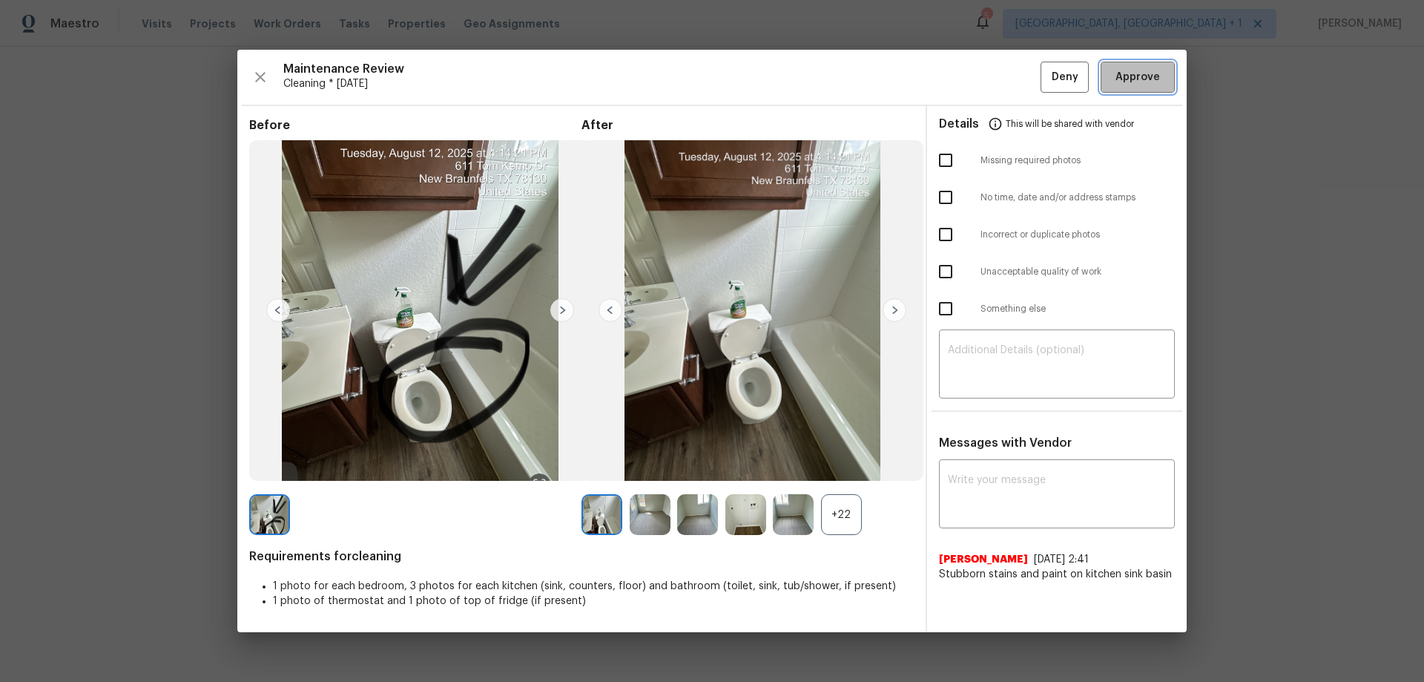
click at [1012, 63] on button "Approve" at bounding box center [1138, 78] width 74 height 32
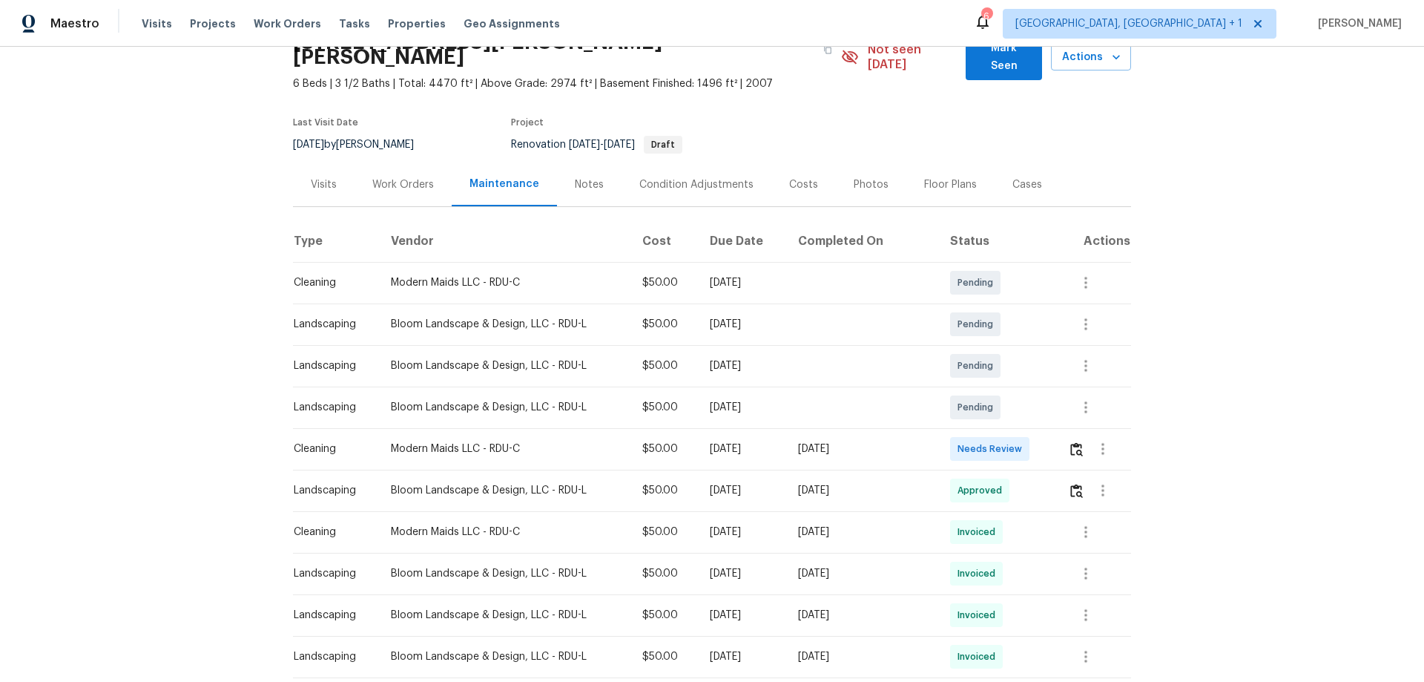
scroll to position [148, 0]
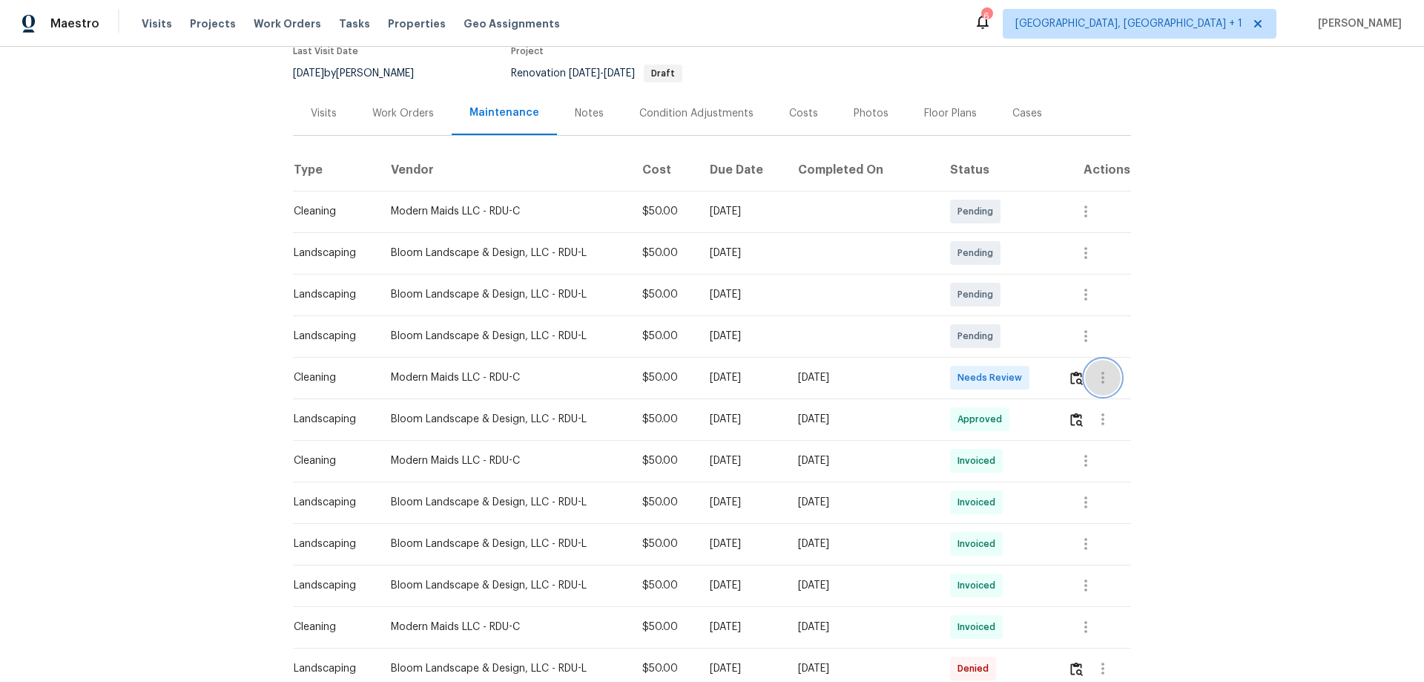
click at [1085, 360] on button "button" at bounding box center [1103, 378] width 36 height 36
click at [1074, 358] on div at bounding box center [712, 341] width 1424 height 682
click at [1074, 371] on img "button" at bounding box center [1076, 378] width 13 height 14
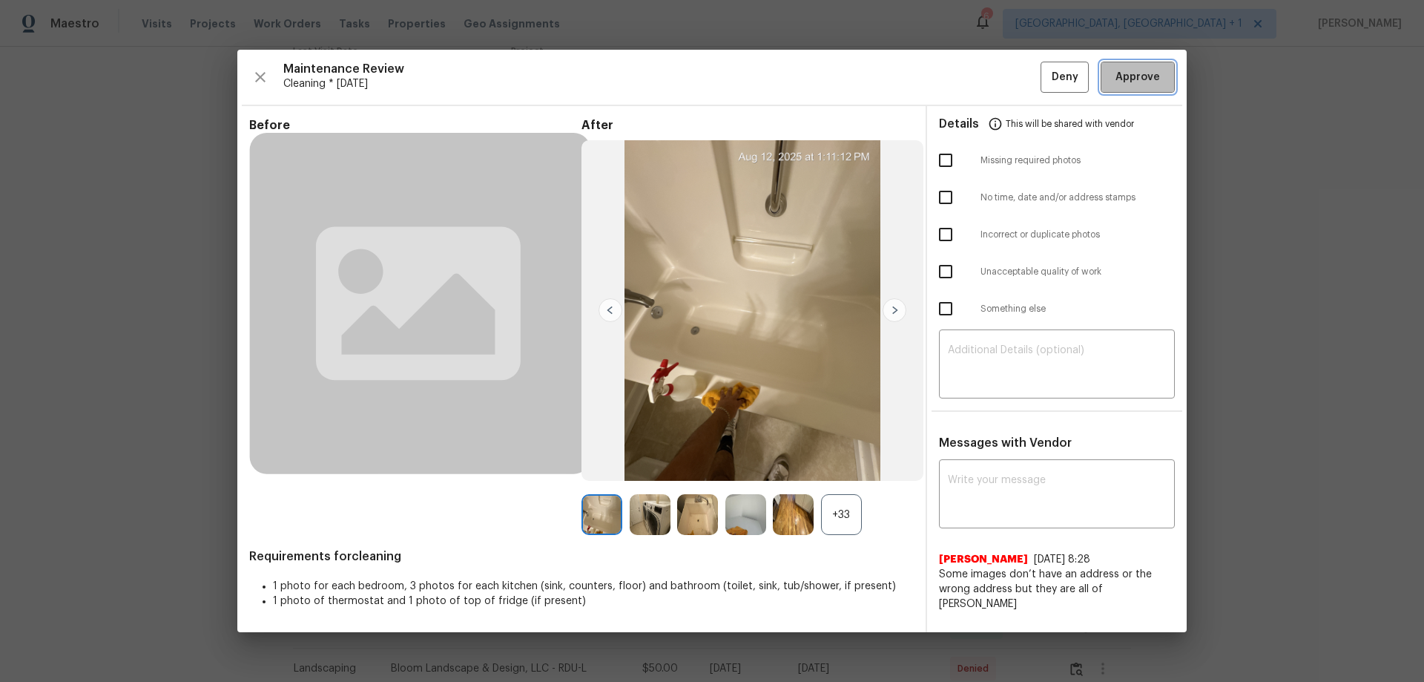
click at [1148, 64] on button "Approve" at bounding box center [1138, 78] width 74 height 32
